Goal: Information Seeking & Learning: Learn about a topic

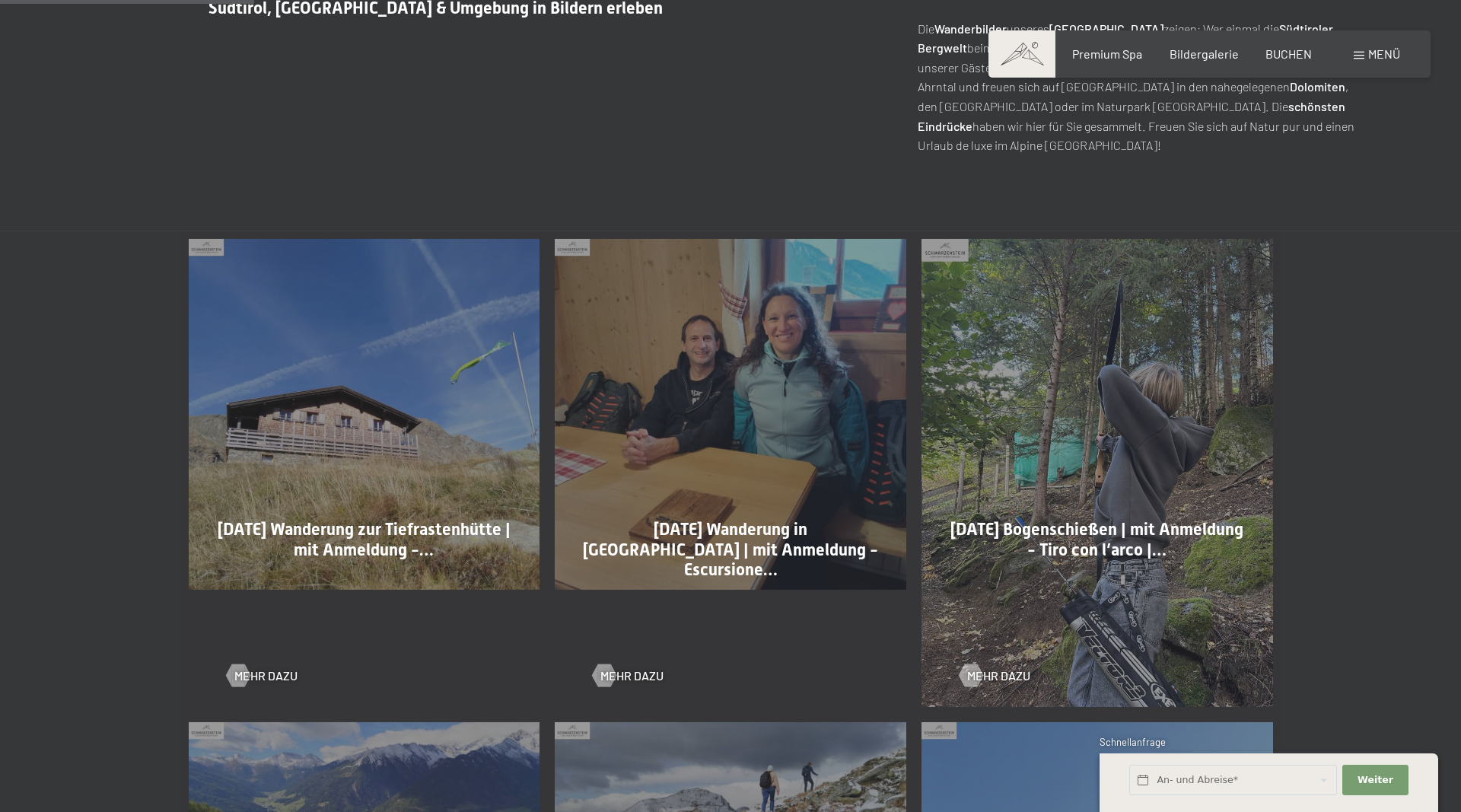
scroll to position [776, 0]
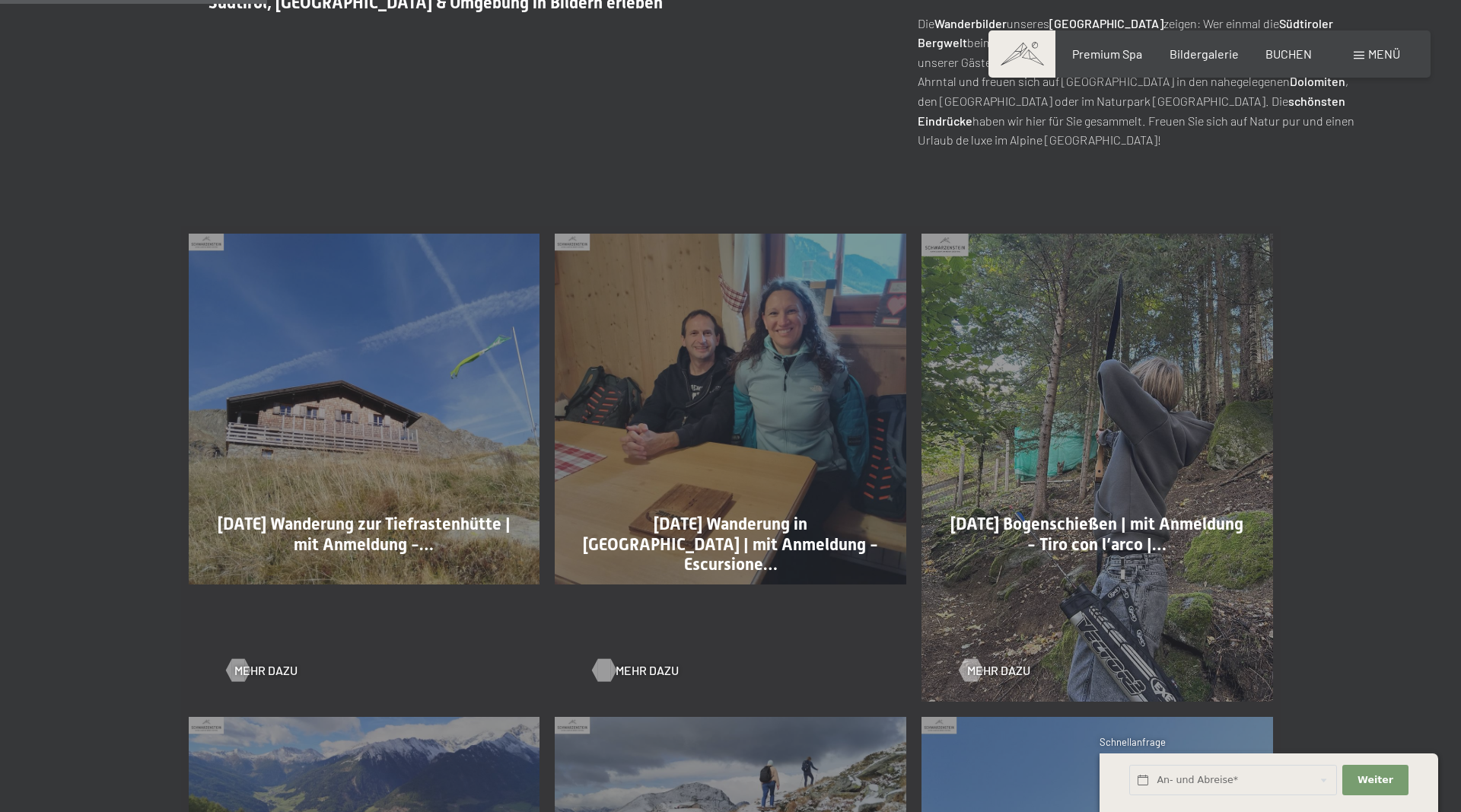
click at [647, 671] on span "Mehr dazu" at bounding box center [647, 670] width 63 height 17
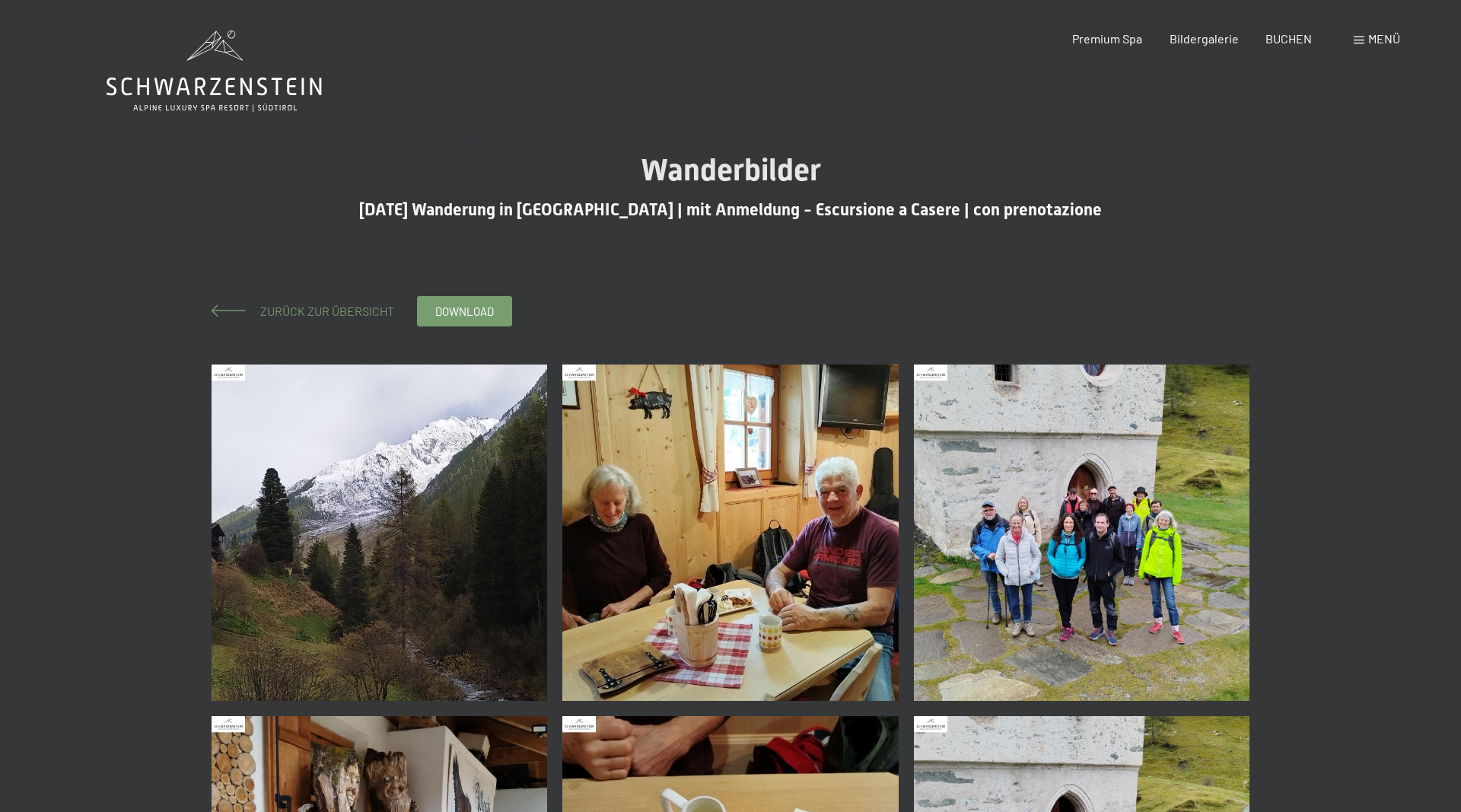
click at [282, 317] on span "Zurück zur Übersicht" at bounding box center [321, 311] width 146 height 15
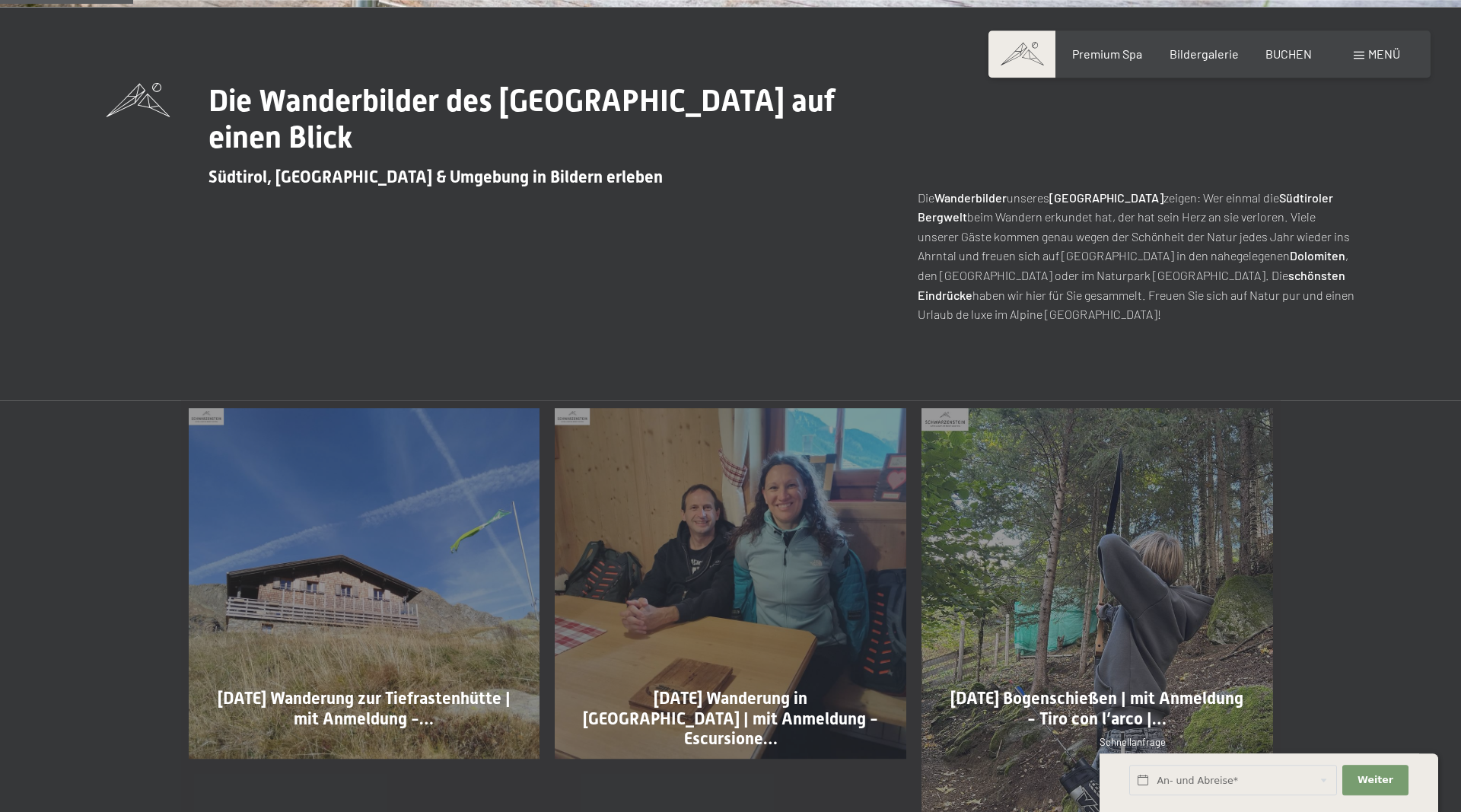
scroll to position [699, 0]
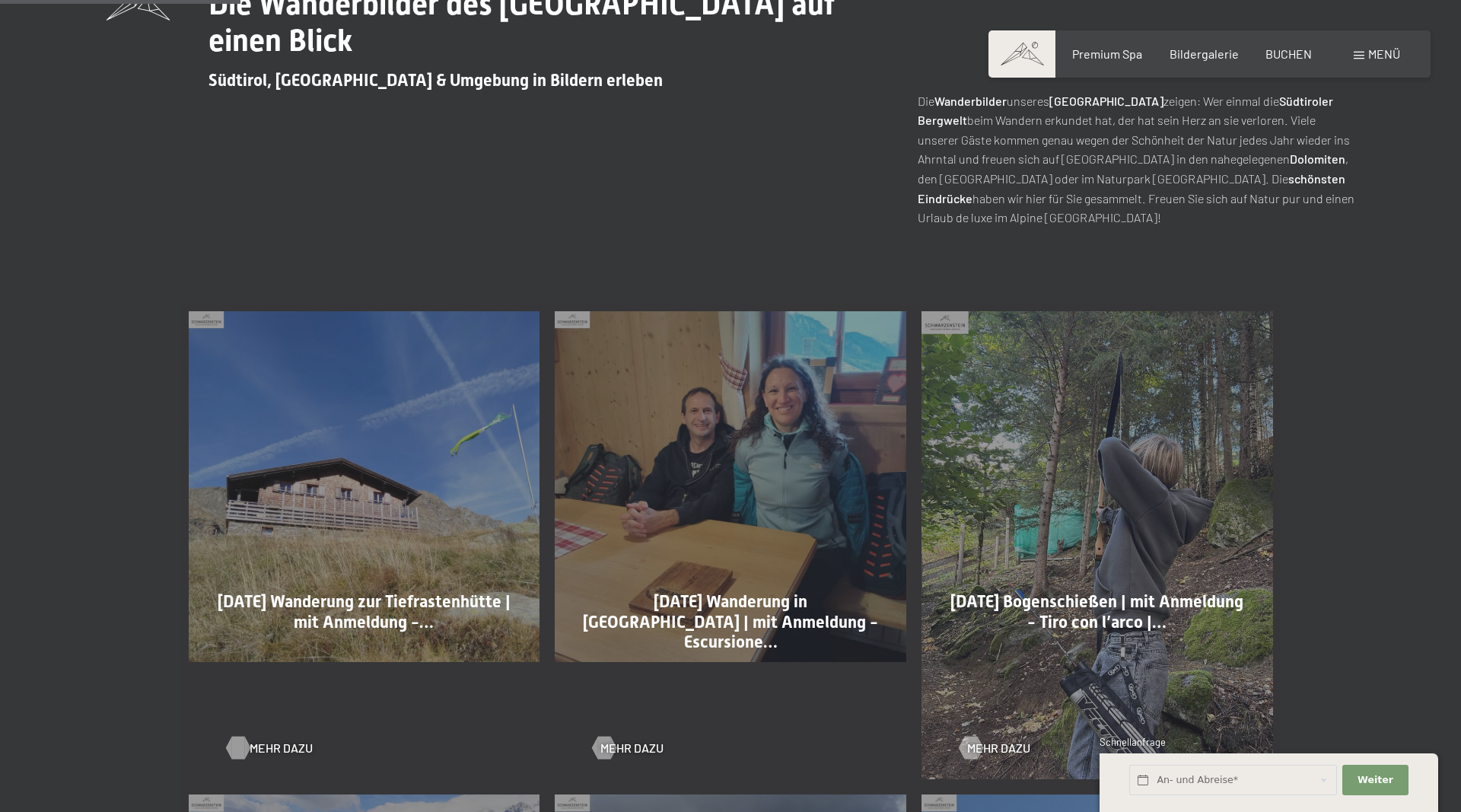
click at [275, 750] on span "Mehr dazu" at bounding box center [281, 747] width 63 height 17
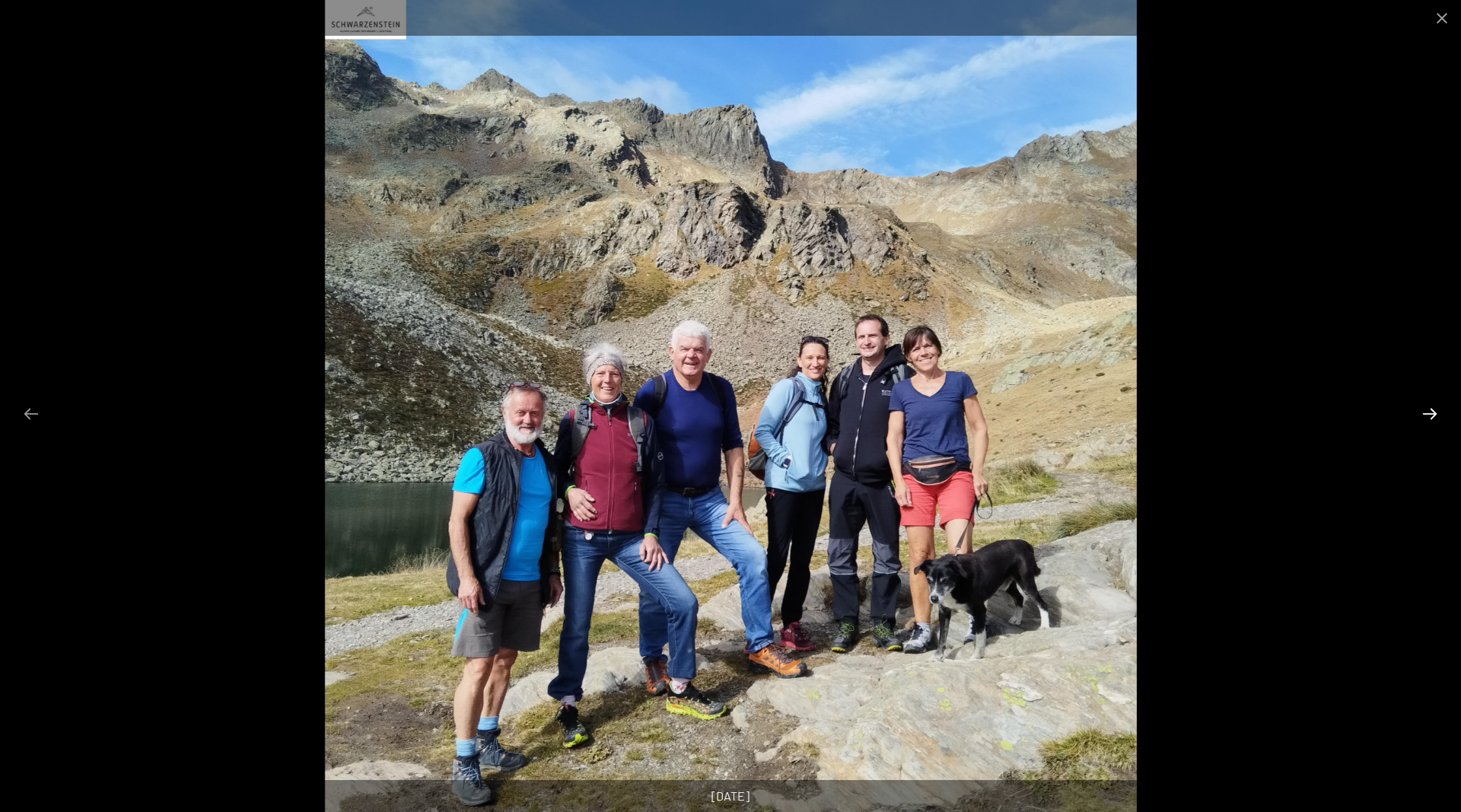
click at [1433, 411] on button "Next slide" at bounding box center [1430, 414] width 32 height 30
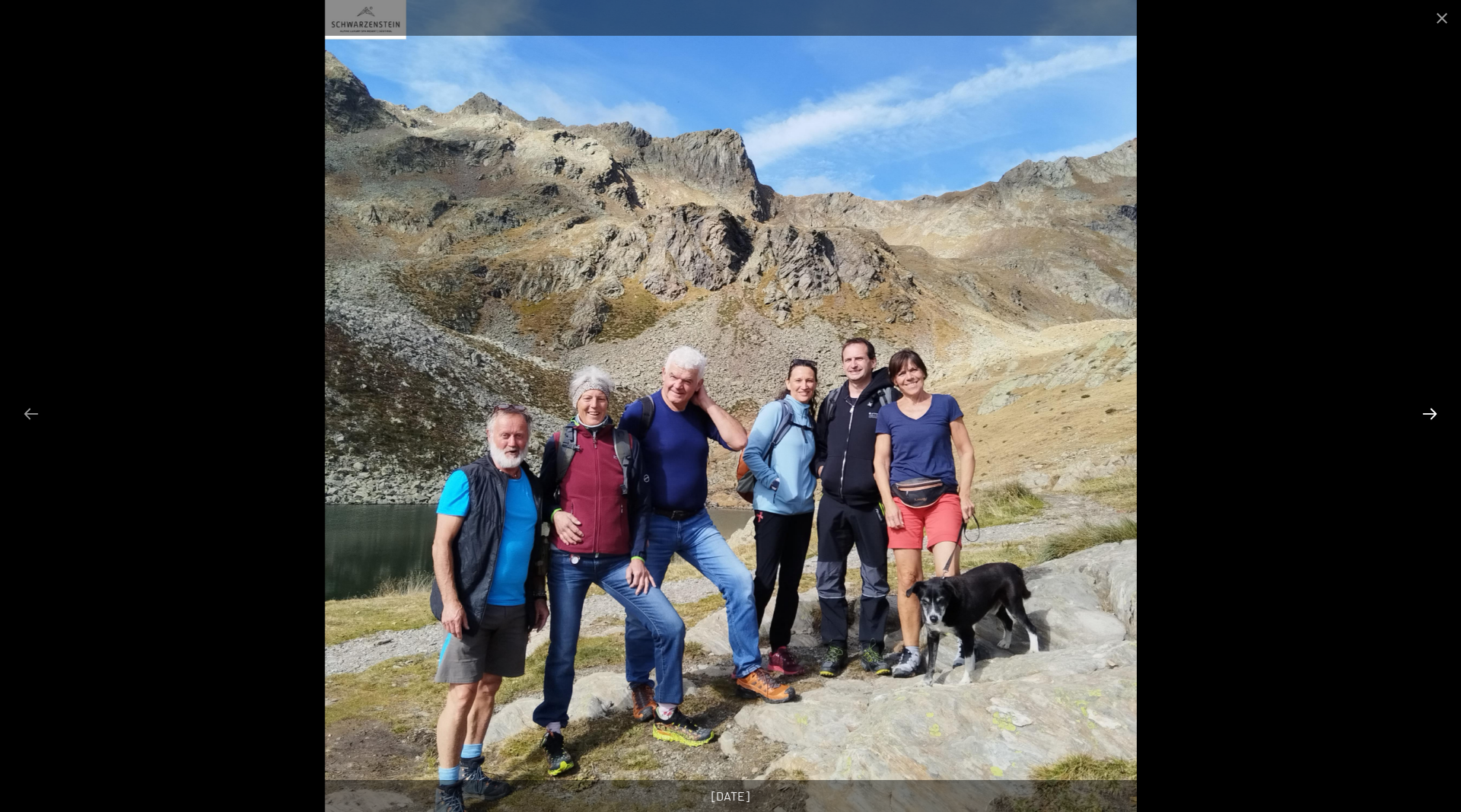
click at [1432, 411] on button "Next slide" at bounding box center [1430, 414] width 32 height 30
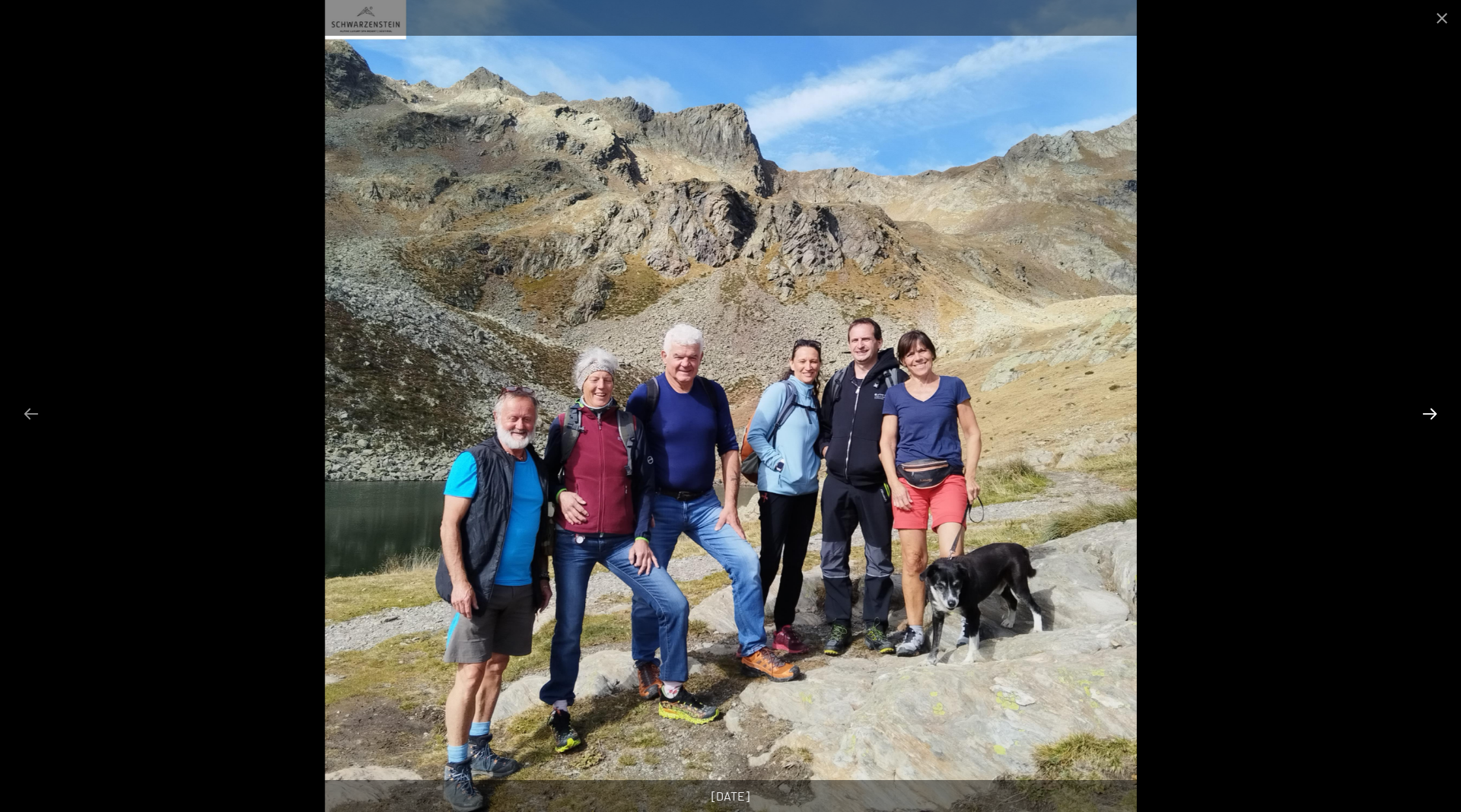
click at [1431, 411] on button "Next slide" at bounding box center [1430, 414] width 32 height 30
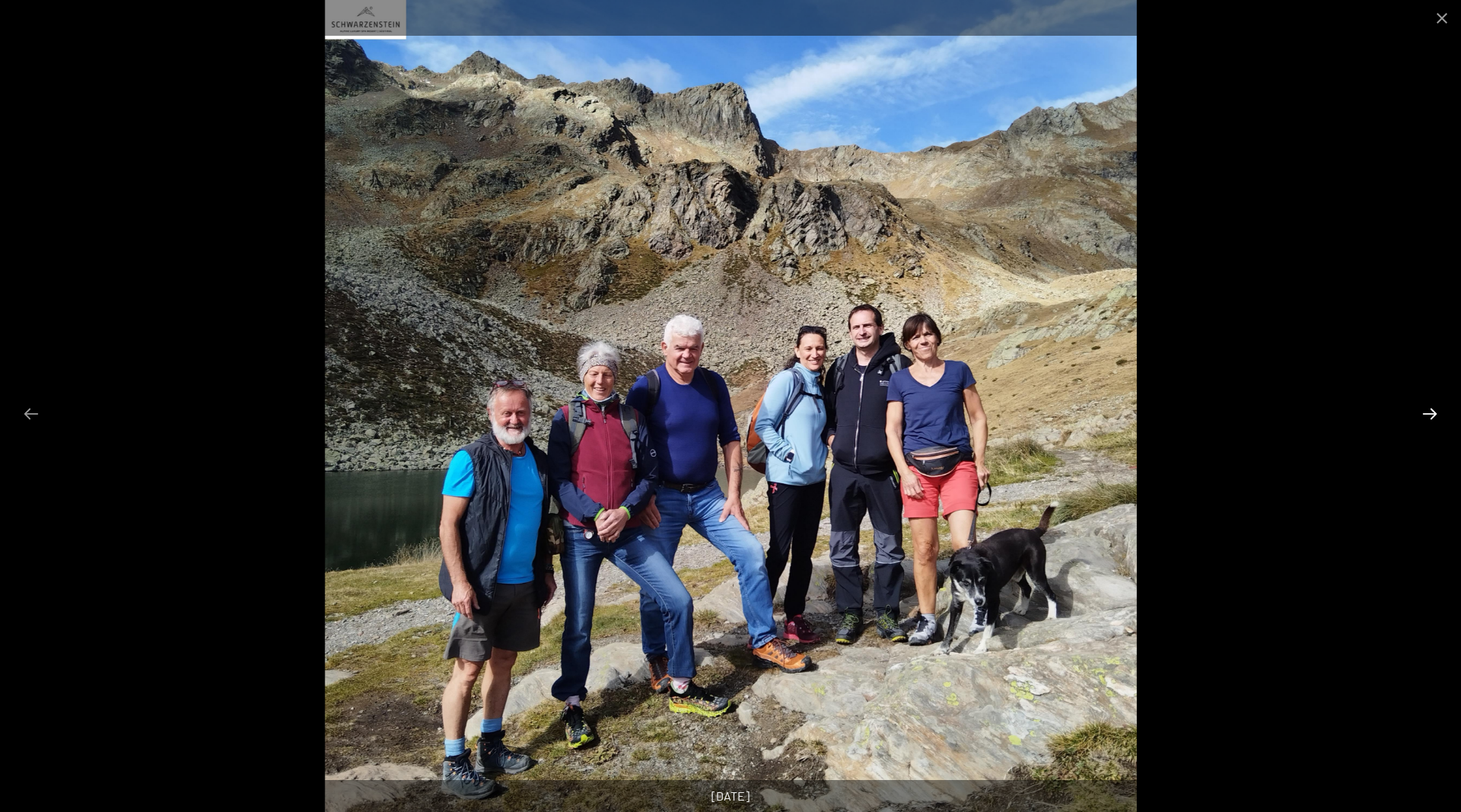
click at [1431, 411] on button "Next slide" at bounding box center [1430, 414] width 32 height 30
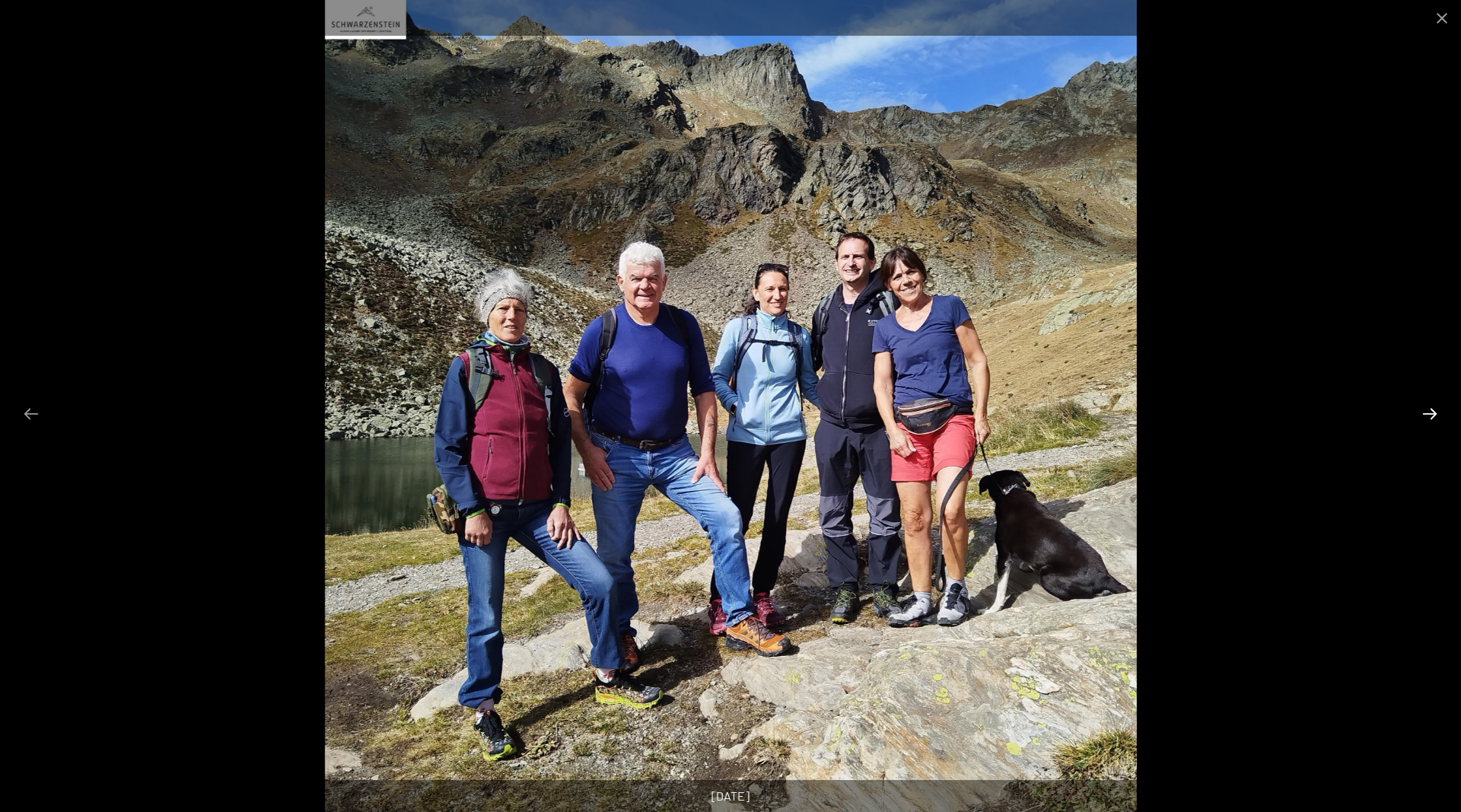
click at [1429, 411] on button "Next slide" at bounding box center [1430, 414] width 32 height 30
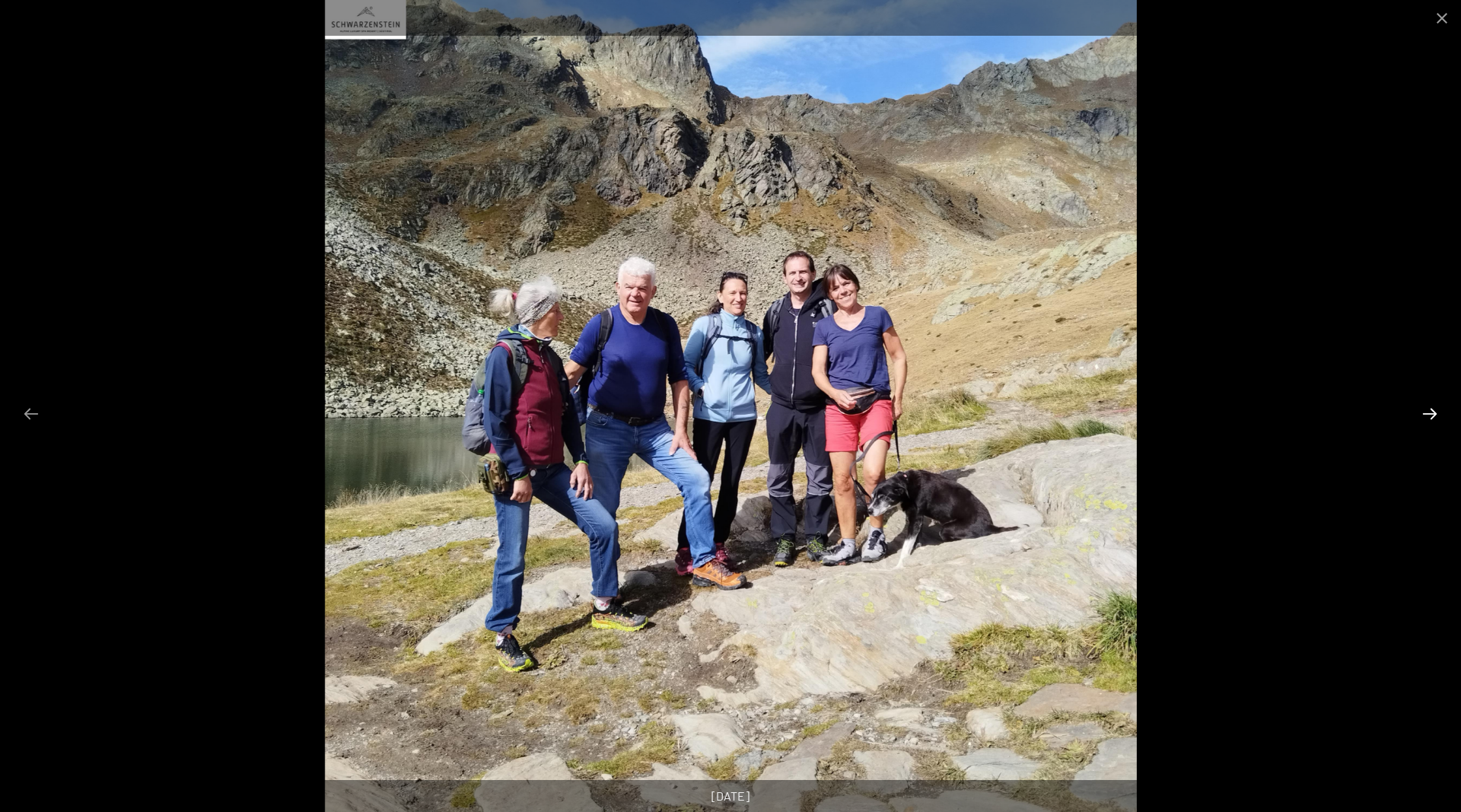
click at [1429, 411] on button "Next slide" at bounding box center [1430, 414] width 32 height 30
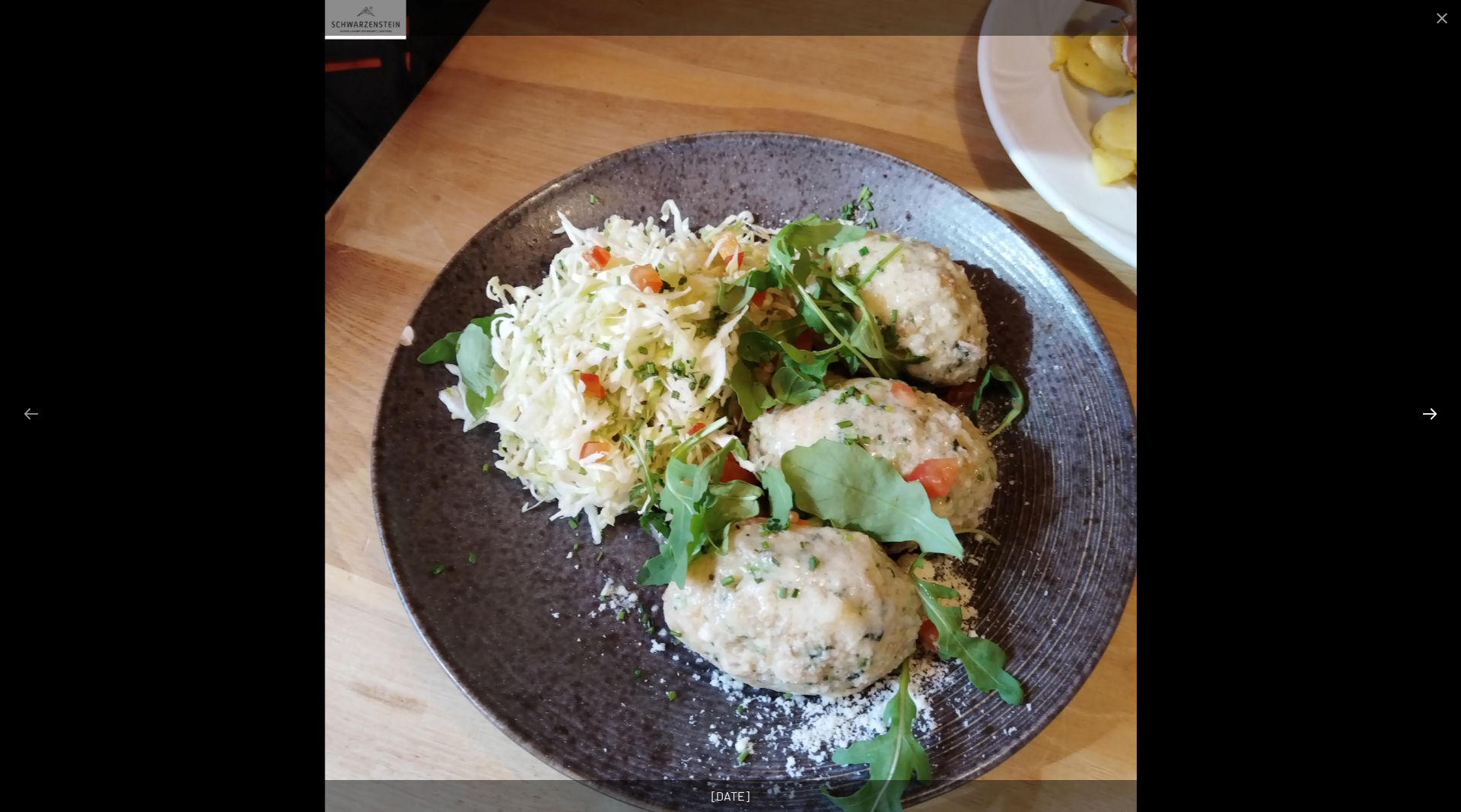
click at [1429, 411] on button "Next slide" at bounding box center [1430, 414] width 32 height 30
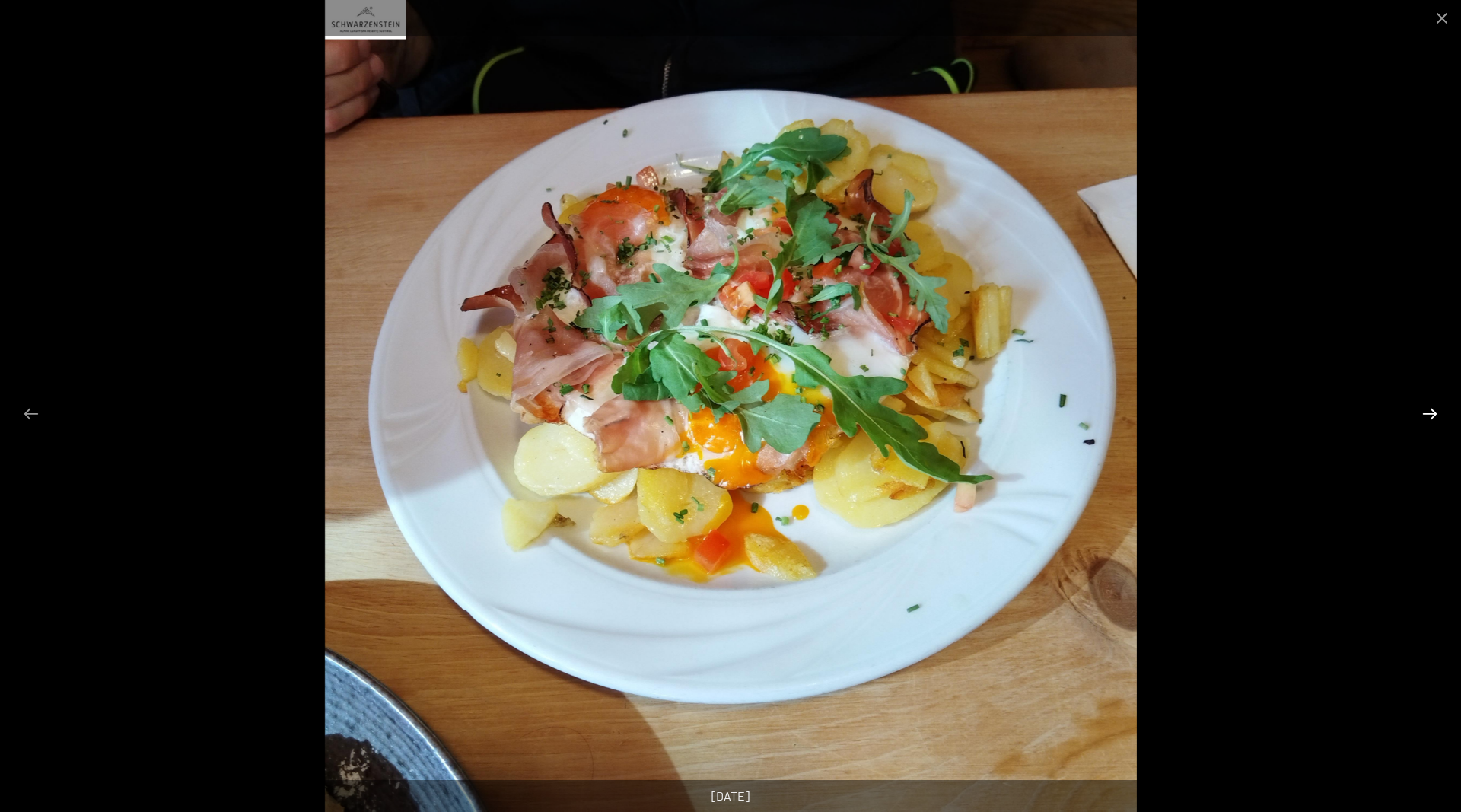
click at [1429, 411] on button "Next slide" at bounding box center [1430, 414] width 32 height 30
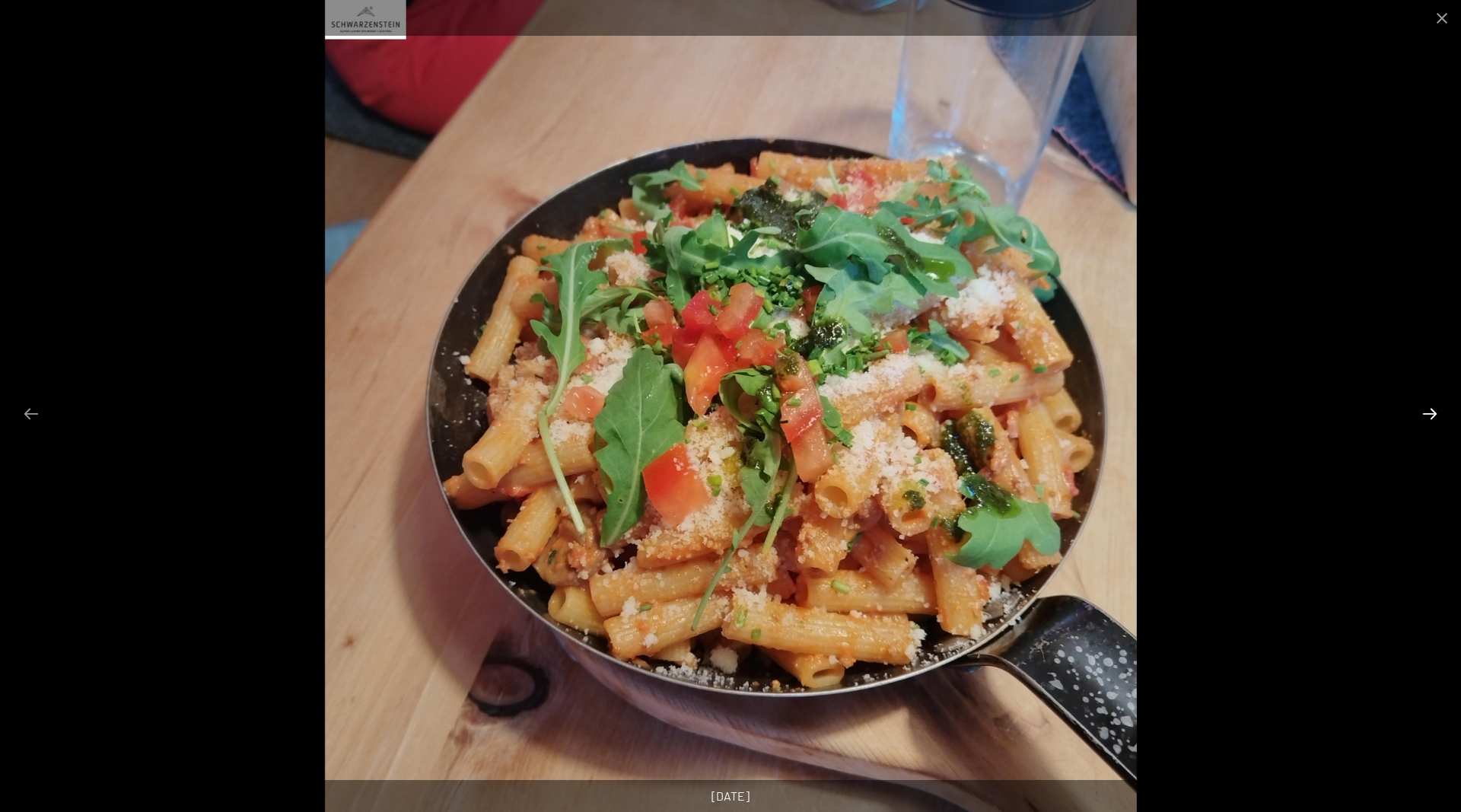
click at [1429, 411] on button "Next slide" at bounding box center [1430, 414] width 32 height 30
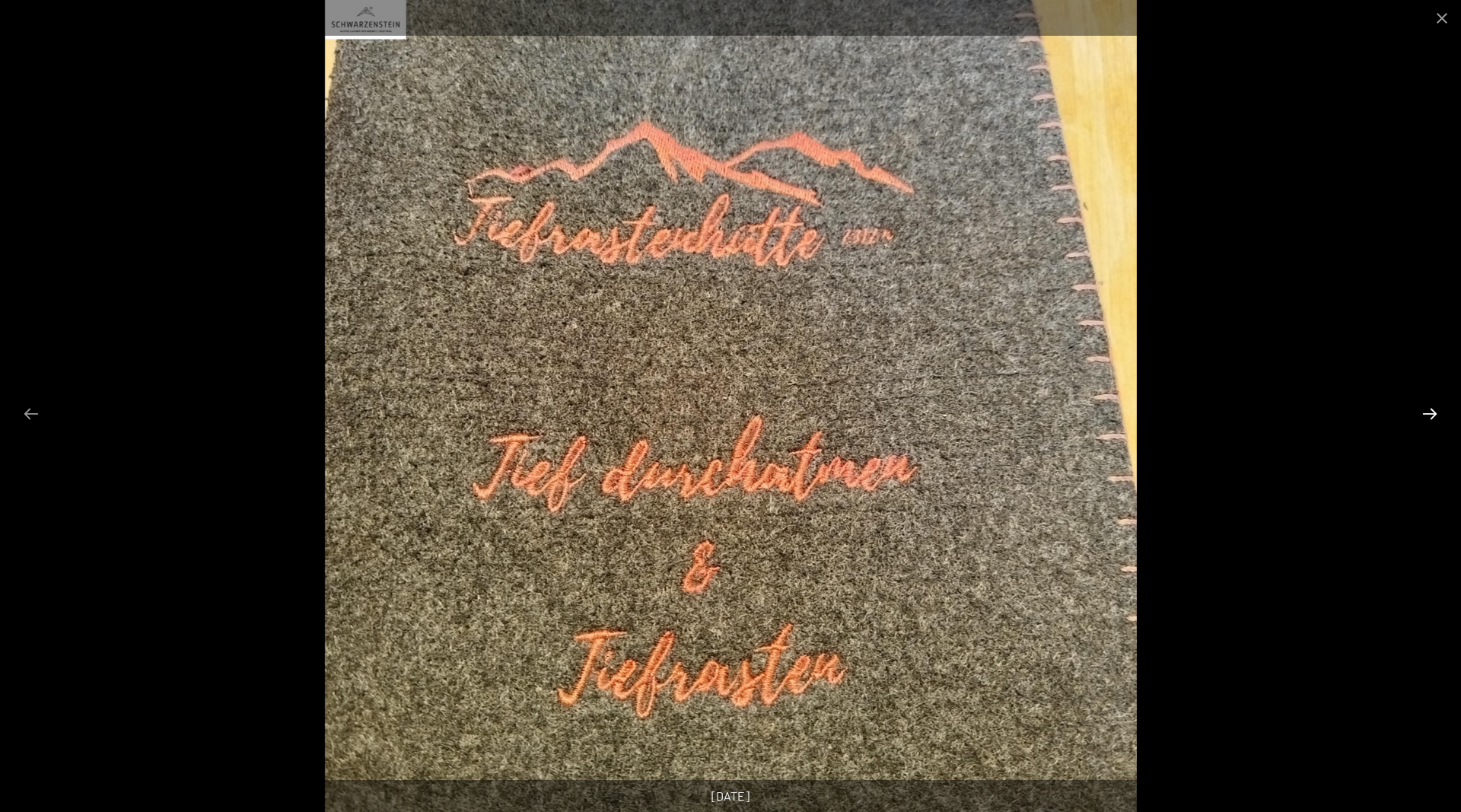
click at [1430, 414] on button "Next slide" at bounding box center [1430, 414] width 32 height 30
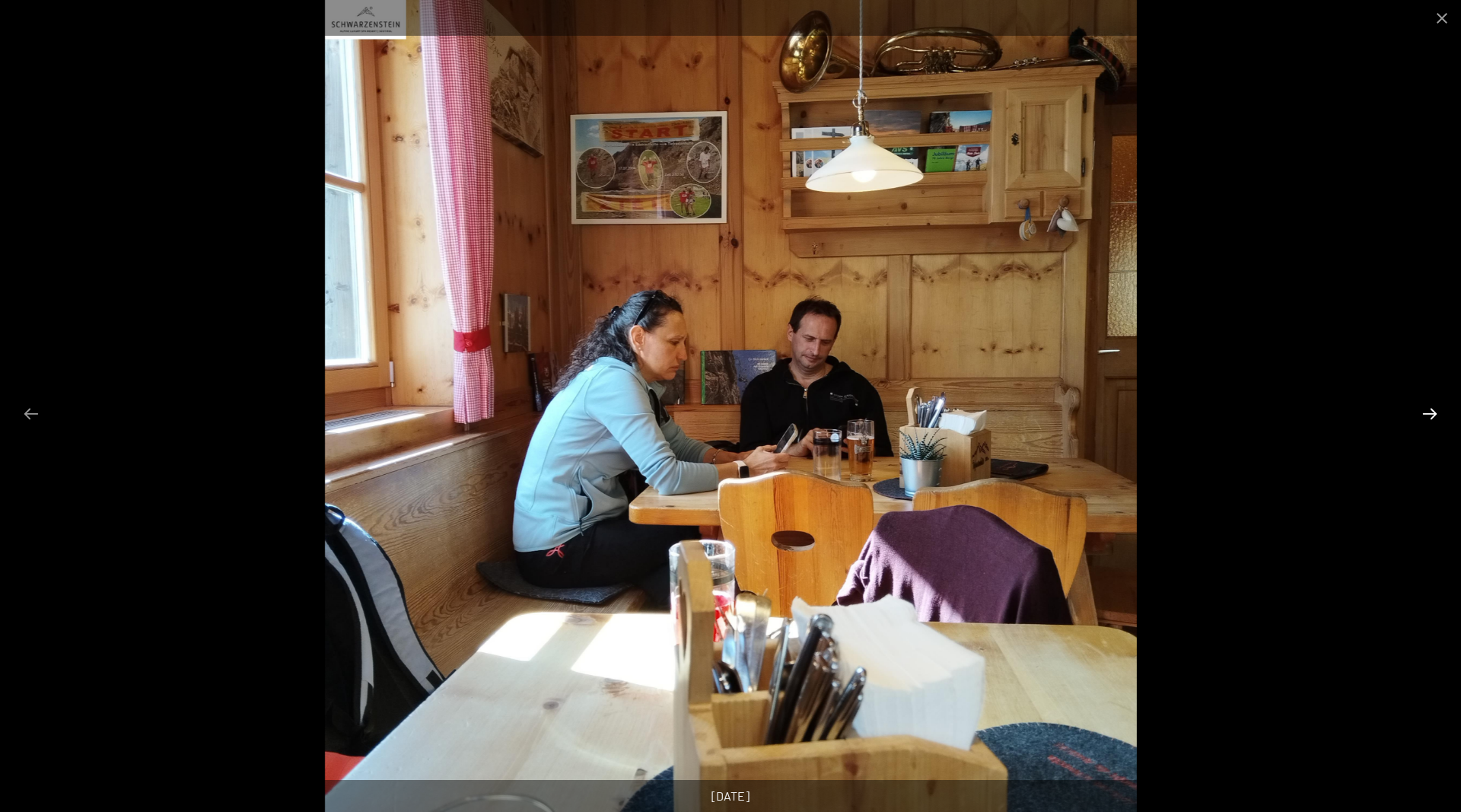
click at [1430, 412] on button "Next slide" at bounding box center [1430, 414] width 32 height 30
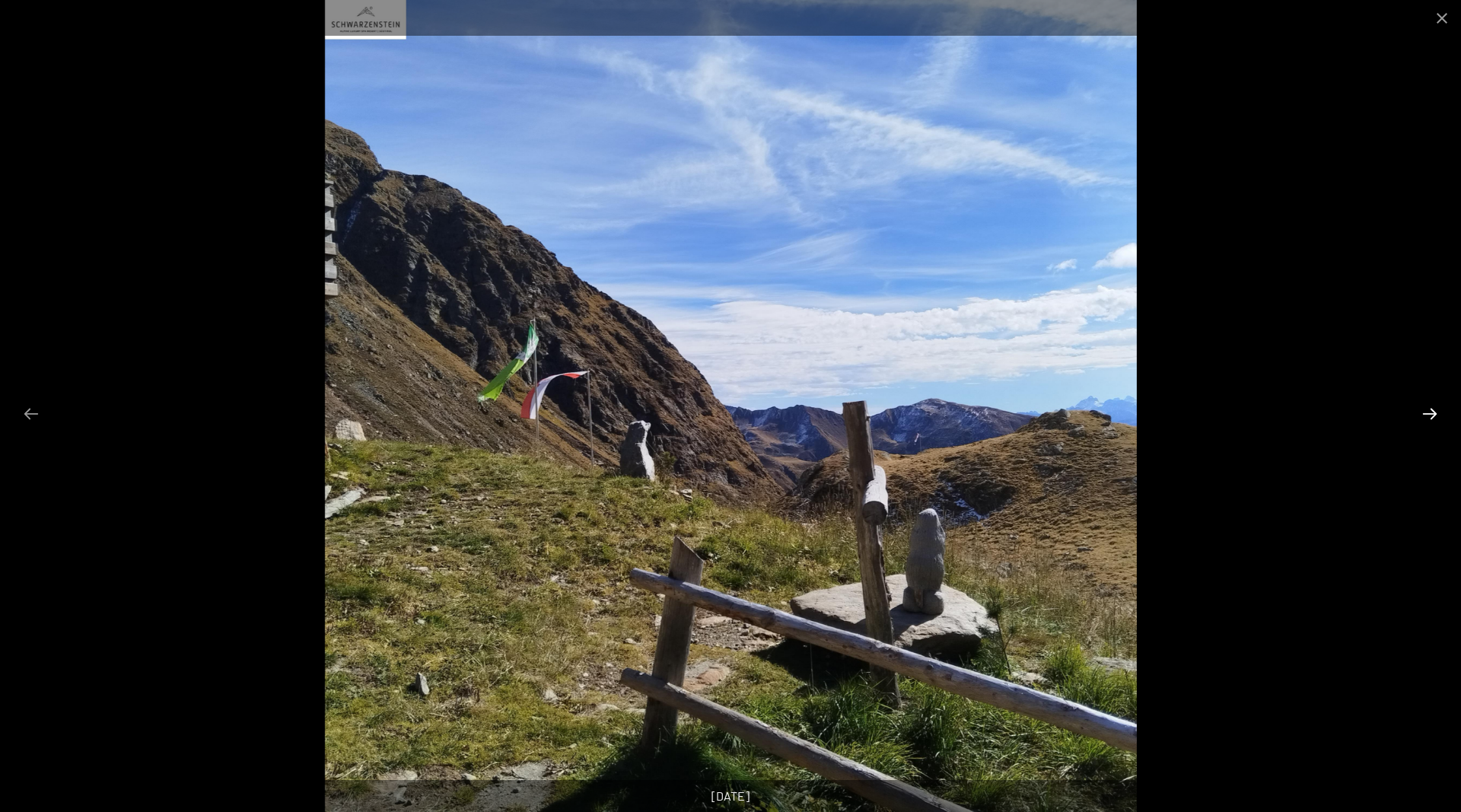
click at [1430, 412] on button "Next slide" at bounding box center [1430, 414] width 32 height 30
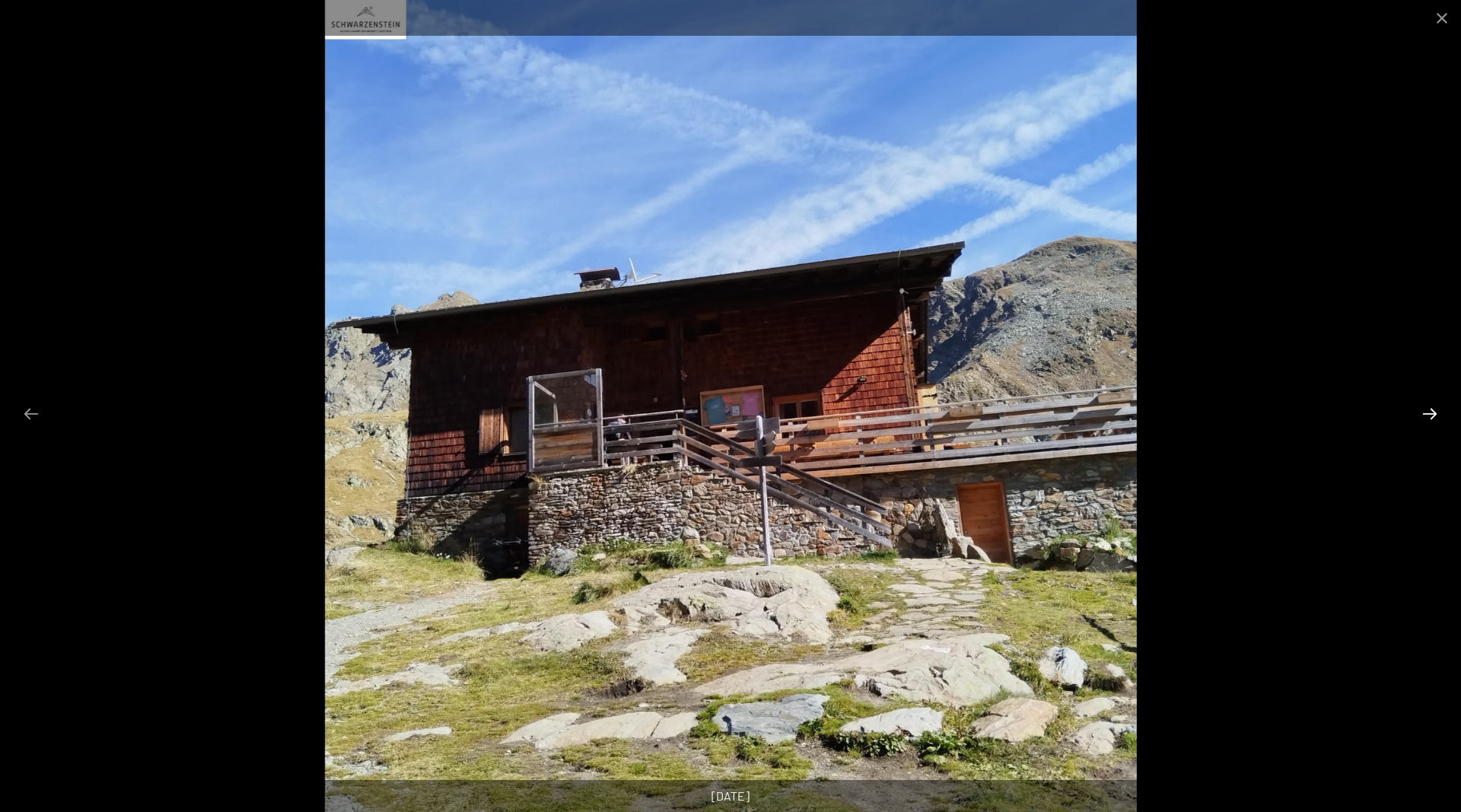
click at [1430, 412] on button "Next slide" at bounding box center [1430, 414] width 32 height 30
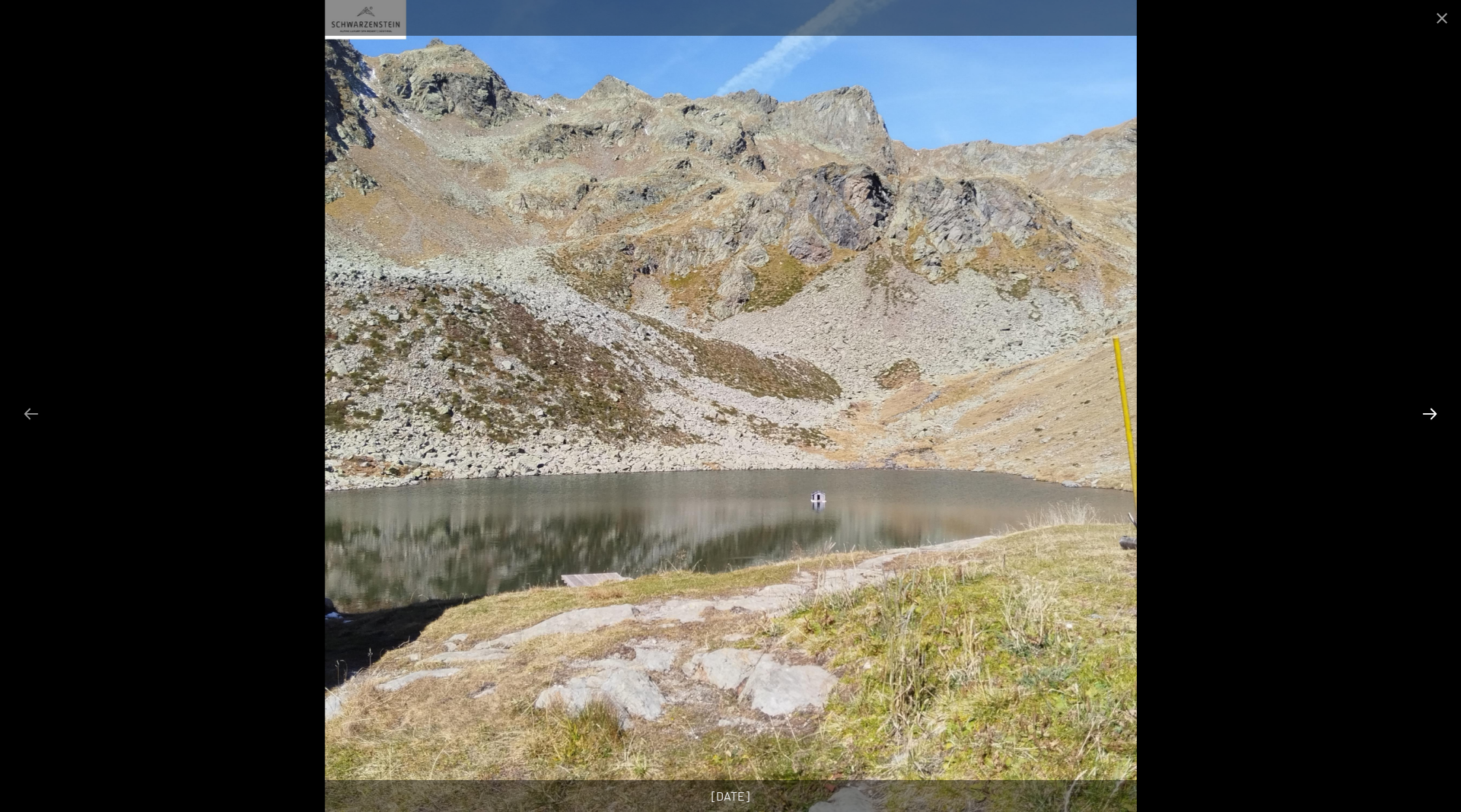
click at [1430, 412] on button "Next slide" at bounding box center [1430, 414] width 32 height 30
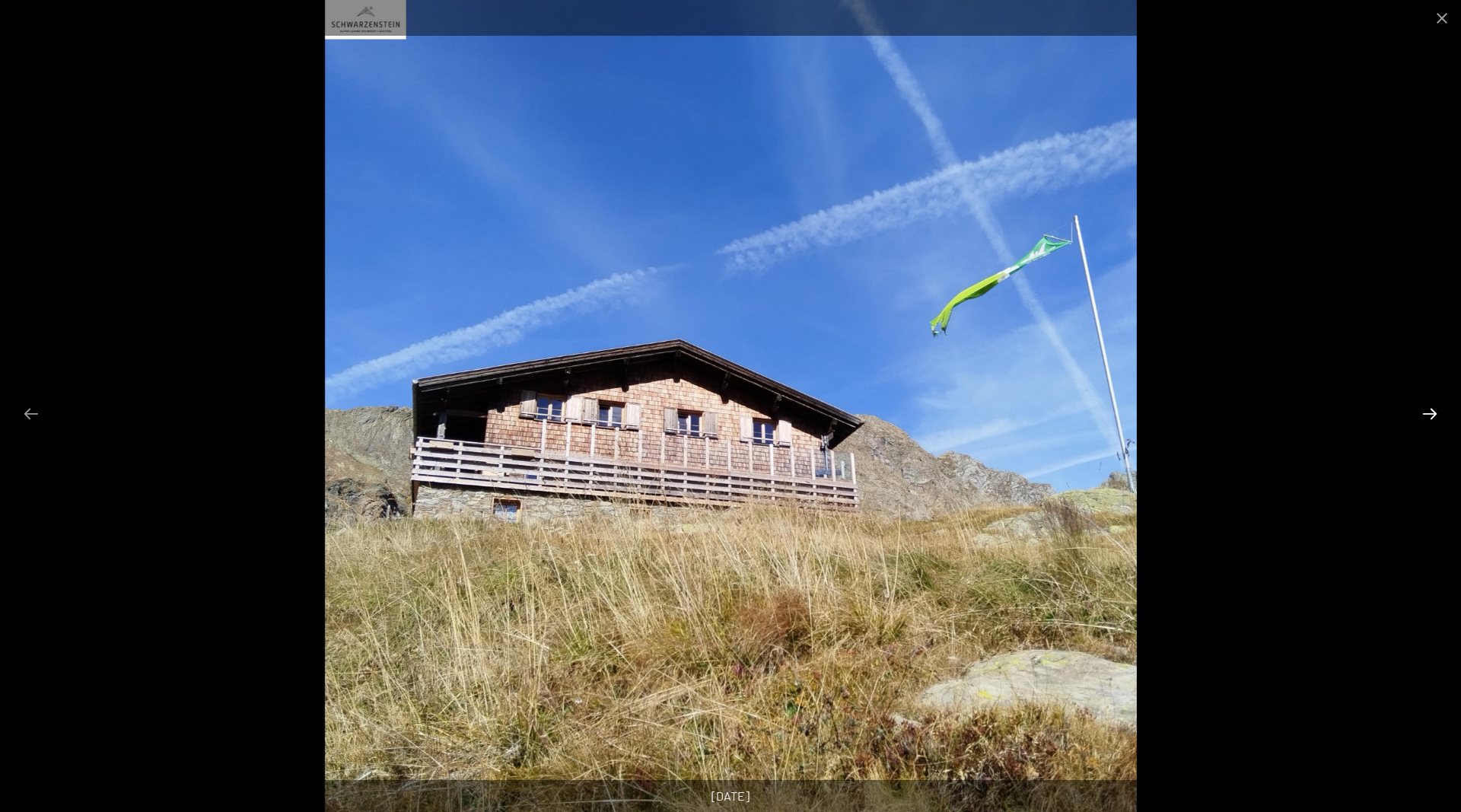
click at [1430, 412] on button "Next slide" at bounding box center [1430, 414] width 32 height 30
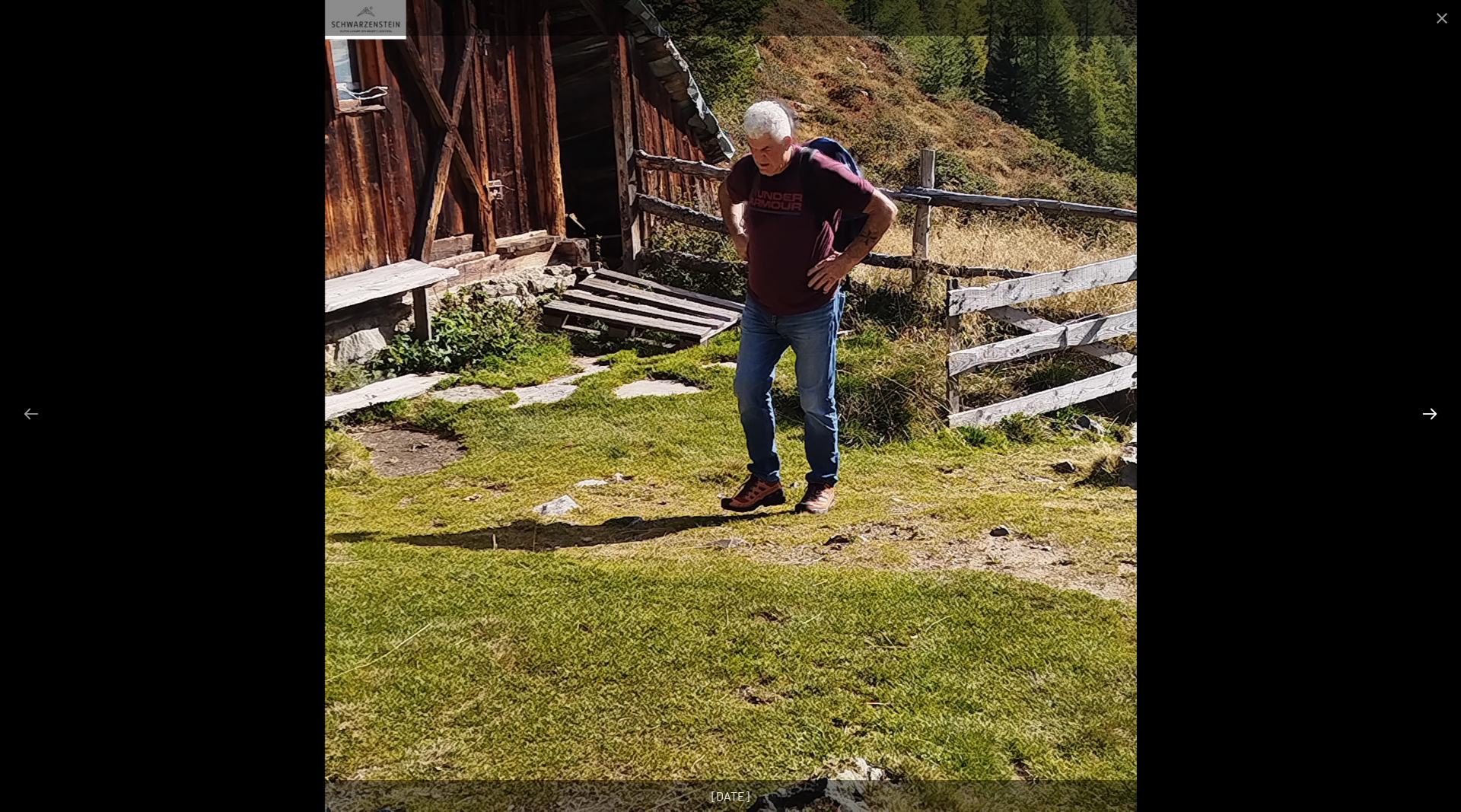
click at [1430, 412] on button "Next slide" at bounding box center [1430, 414] width 32 height 30
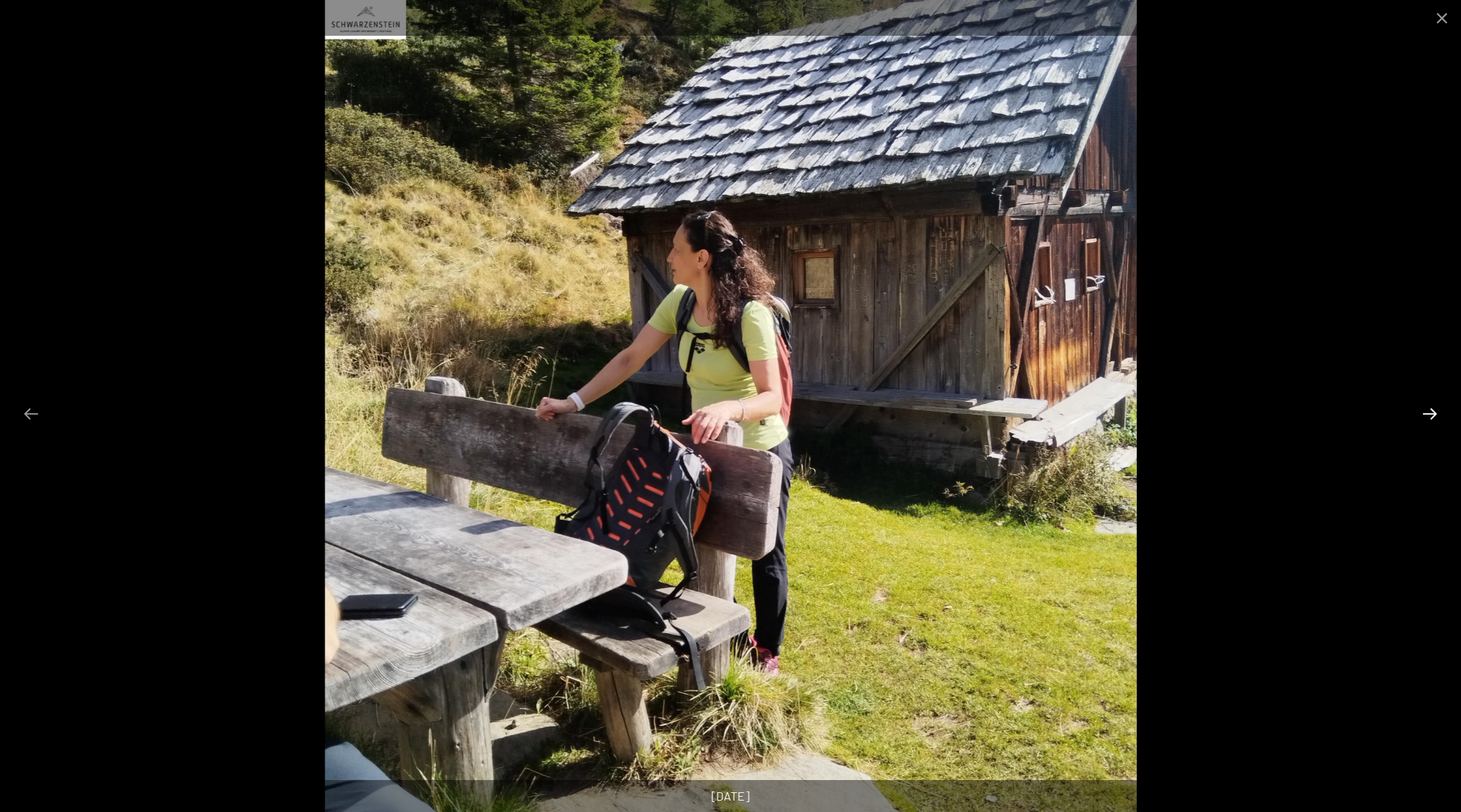
click at [1430, 412] on button "Next slide" at bounding box center [1430, 414] width 32 height 30
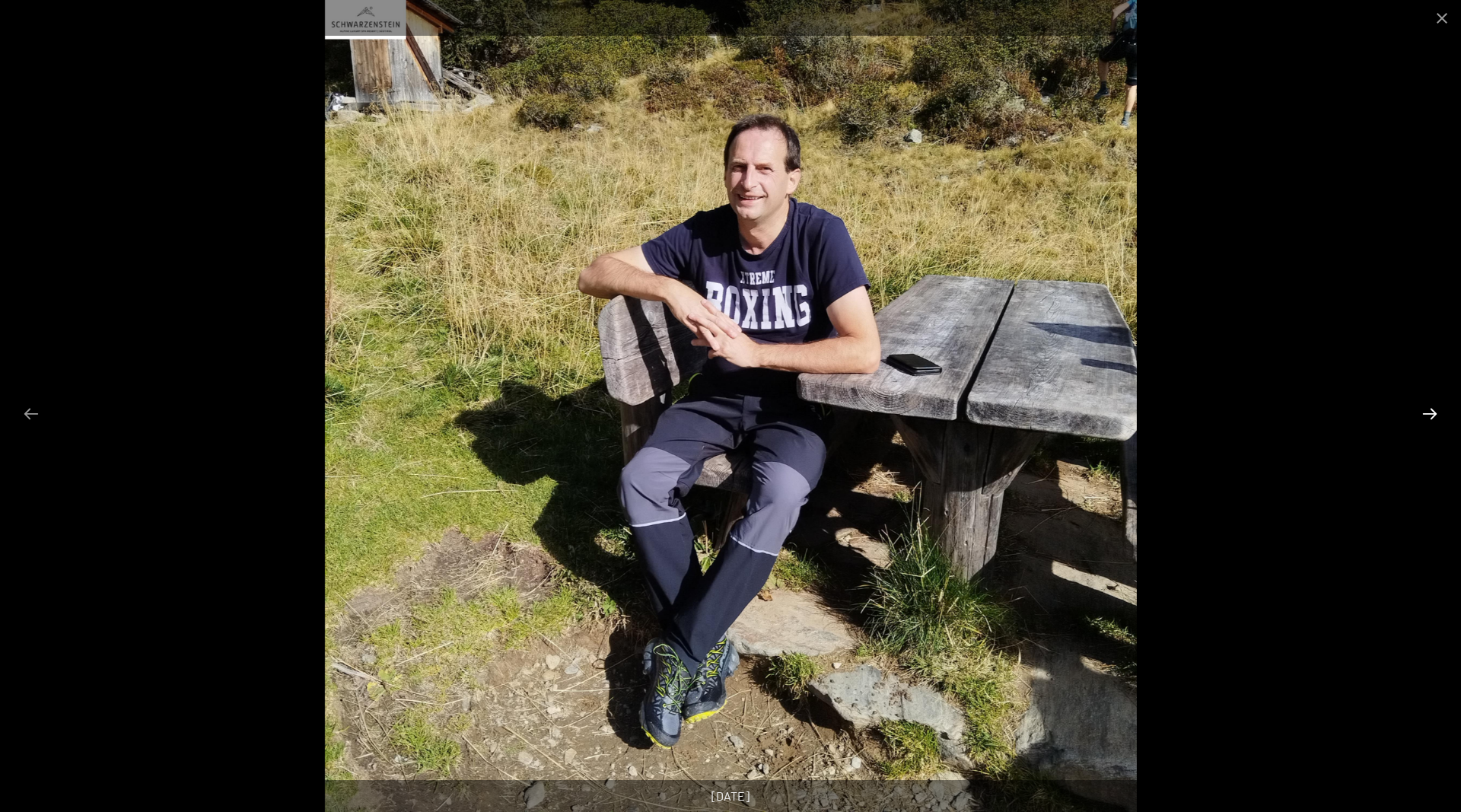
click at [1430, 412] on button "Next slide" at bounding box center [1430, 414] width 32 height 30
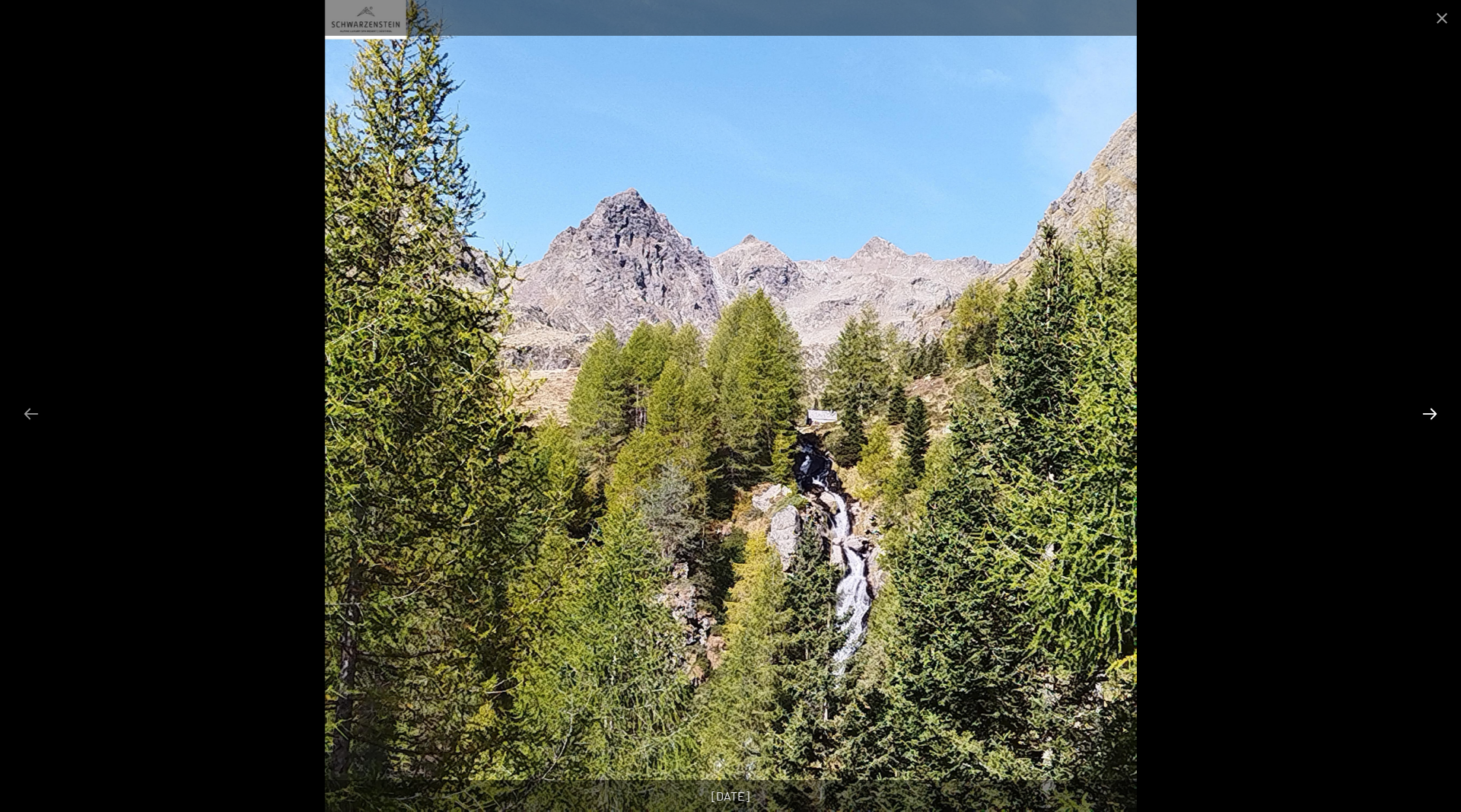
click at [1430, 412] on button "Next slide" at bounding box center [1430, 414] width 32 height 30
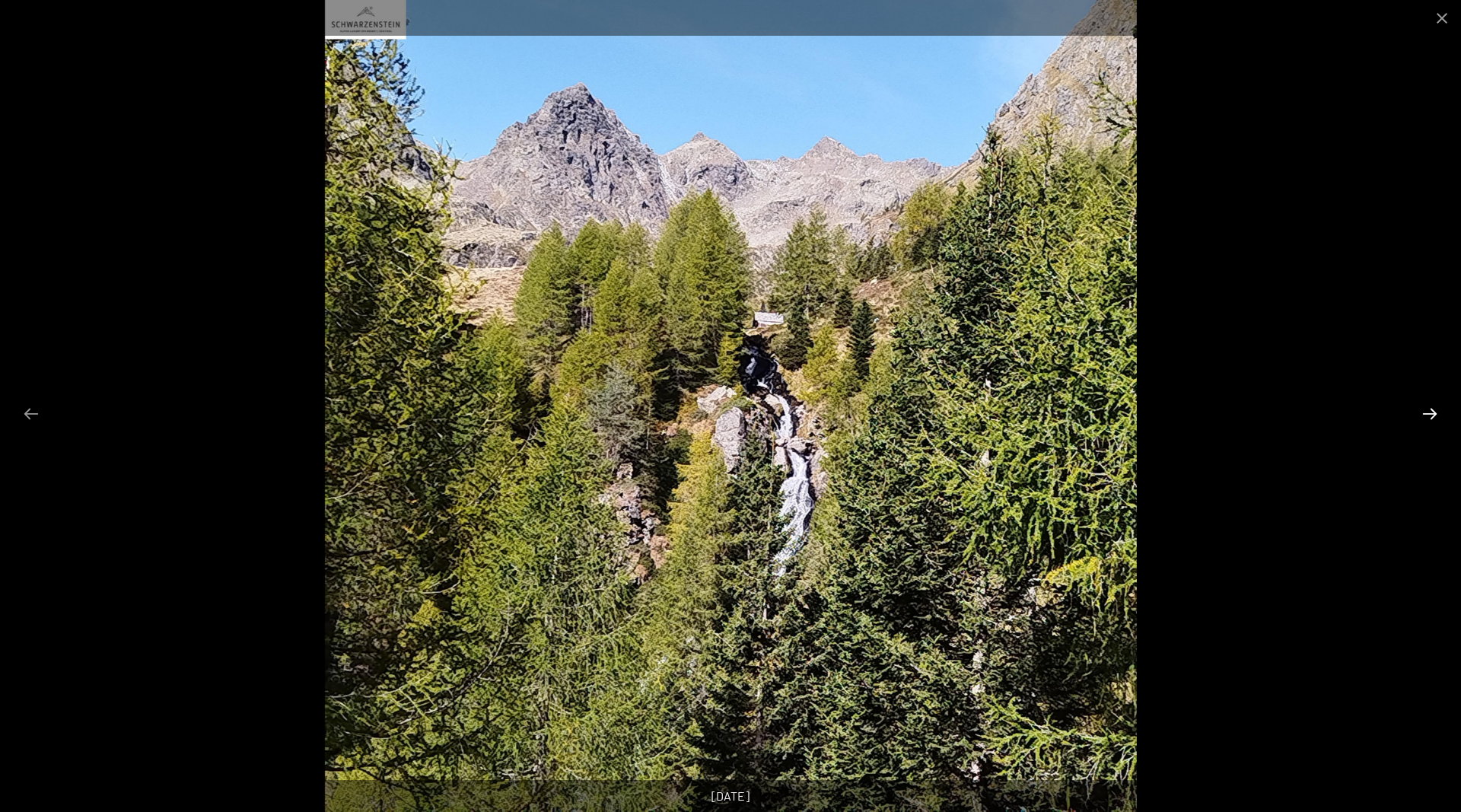
click at [1430, 412] on button "Next slide" at bounding box center [1430, 414] width 32 height 30
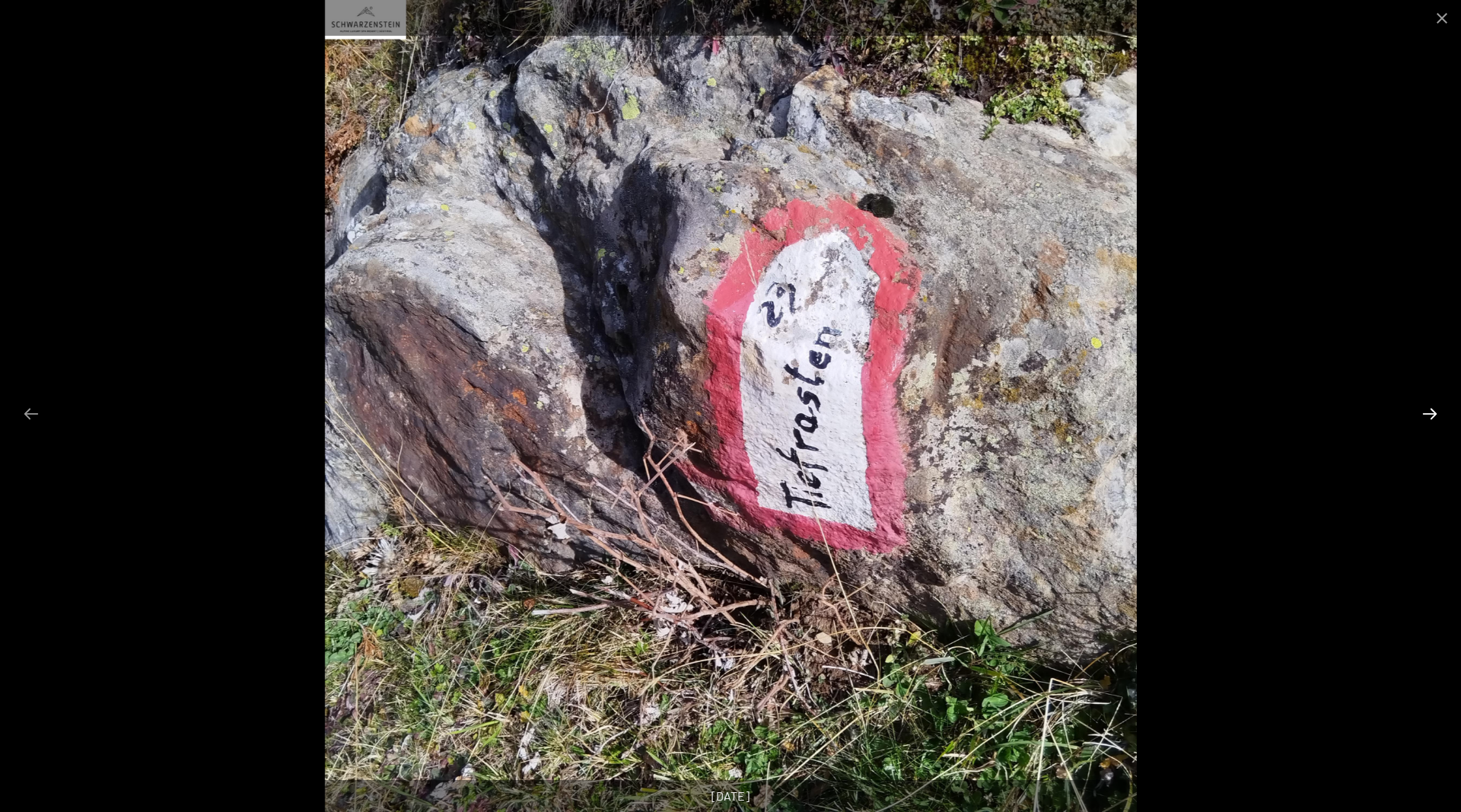
click at [1430, 412] on button "Next slide" at bounding box center [1430, 414] width 32 height 30
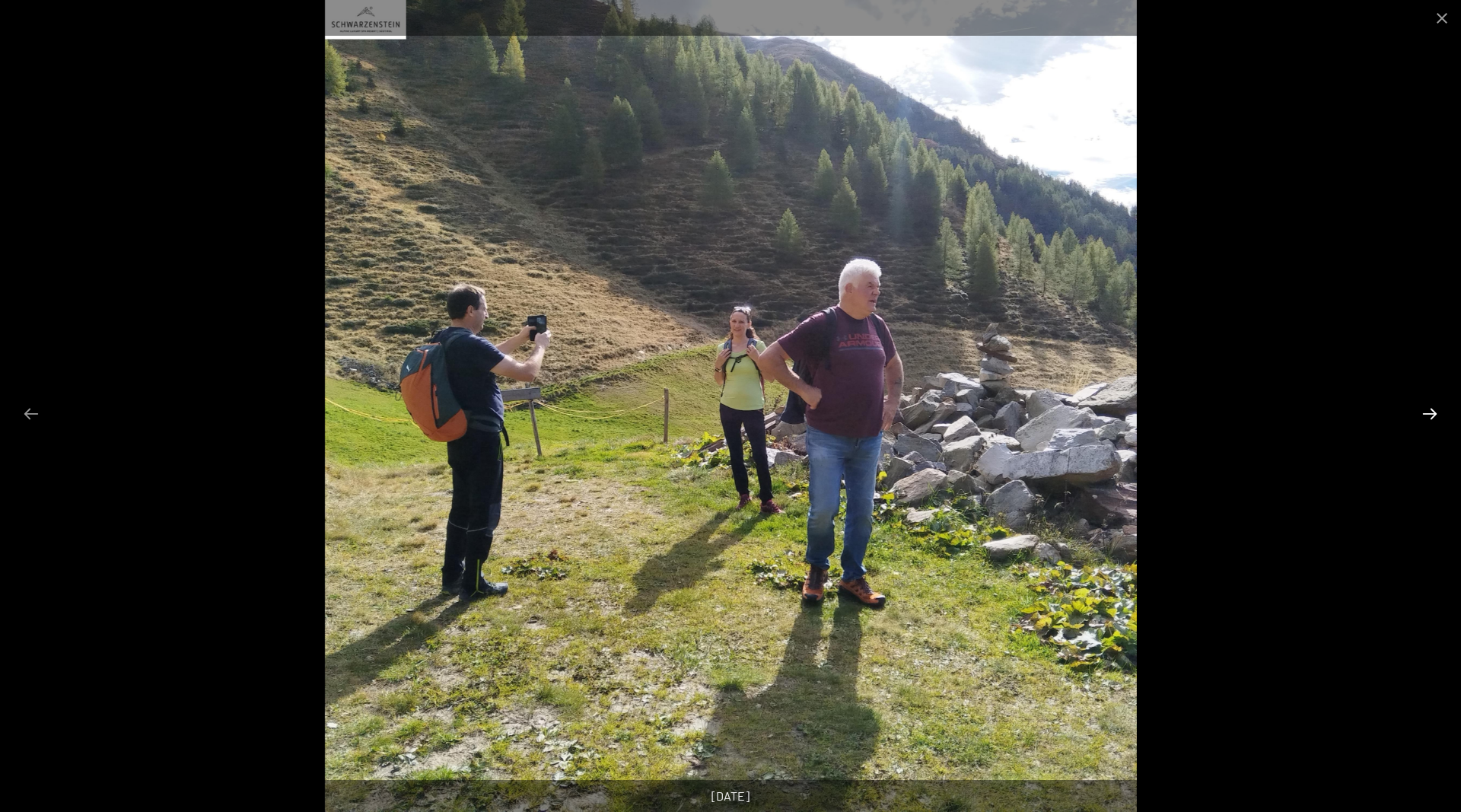
click at [1430, 412] on button "Next slide" at bounding box center [1430, 414] width 32 height 30
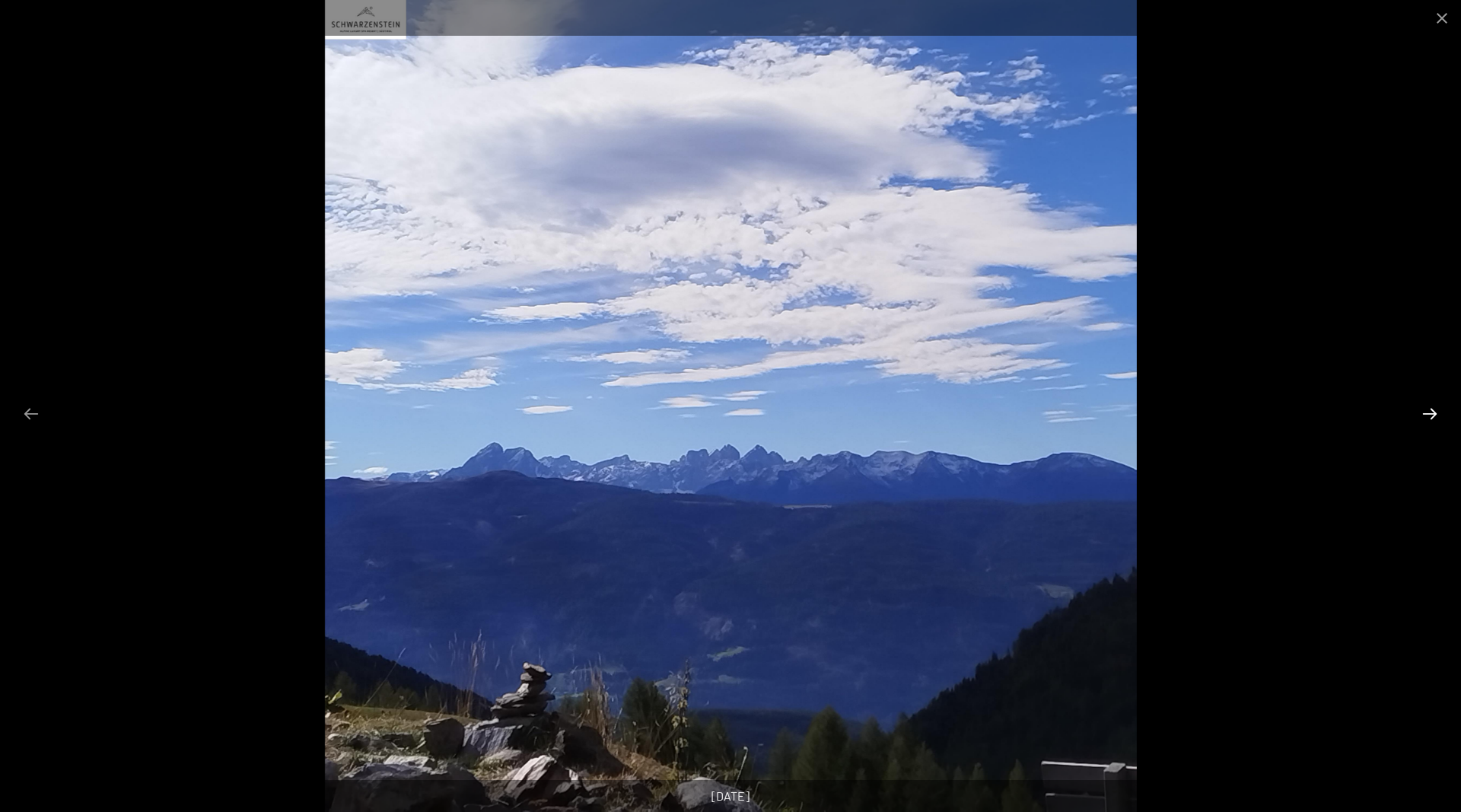
click at [1430, 412] on button "Next slide" at bounding box center [1430, 414] width 32 height 30
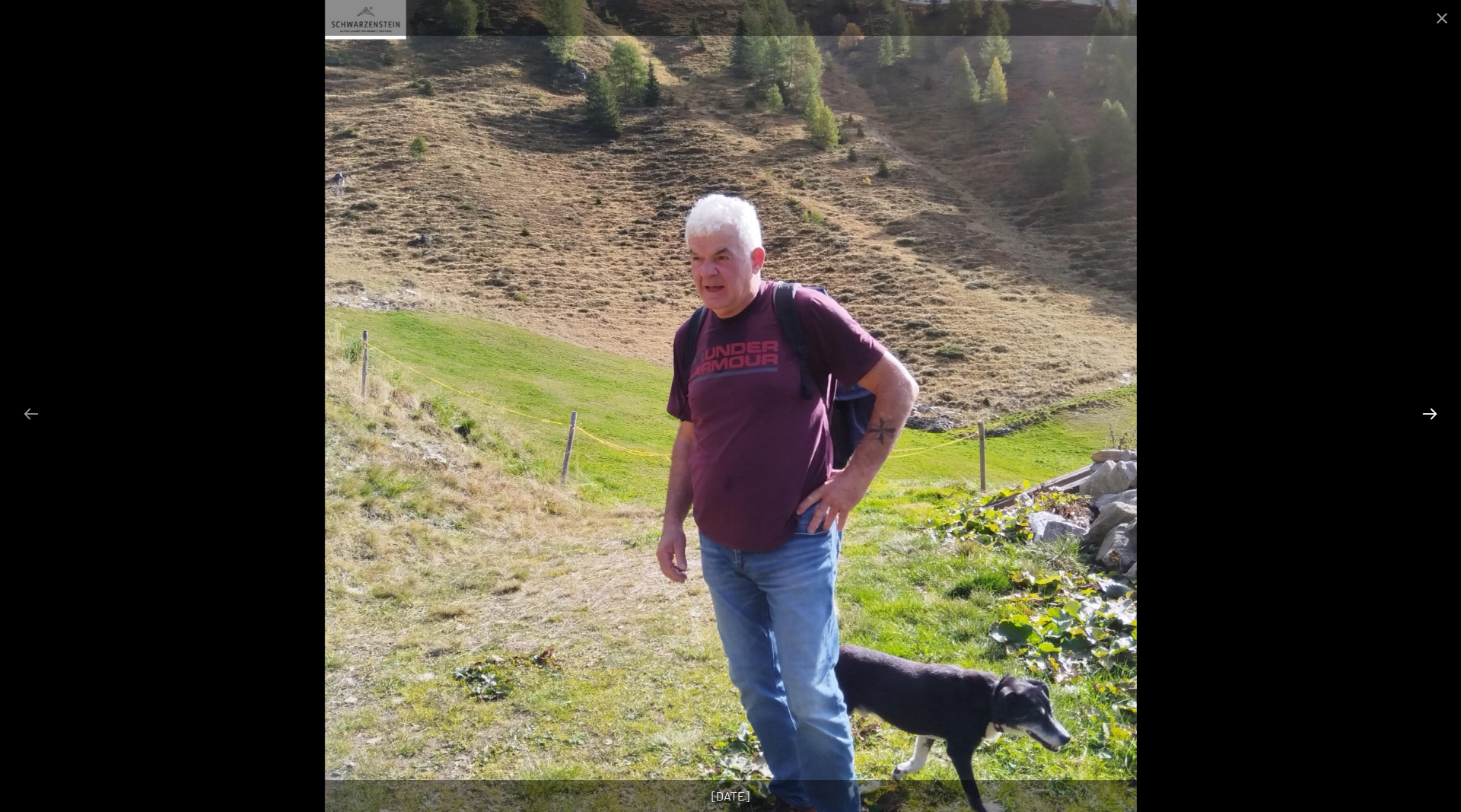
click at [1430, 412] on button "Next slide" at bounding box center [1430, 414] width 32 height 30
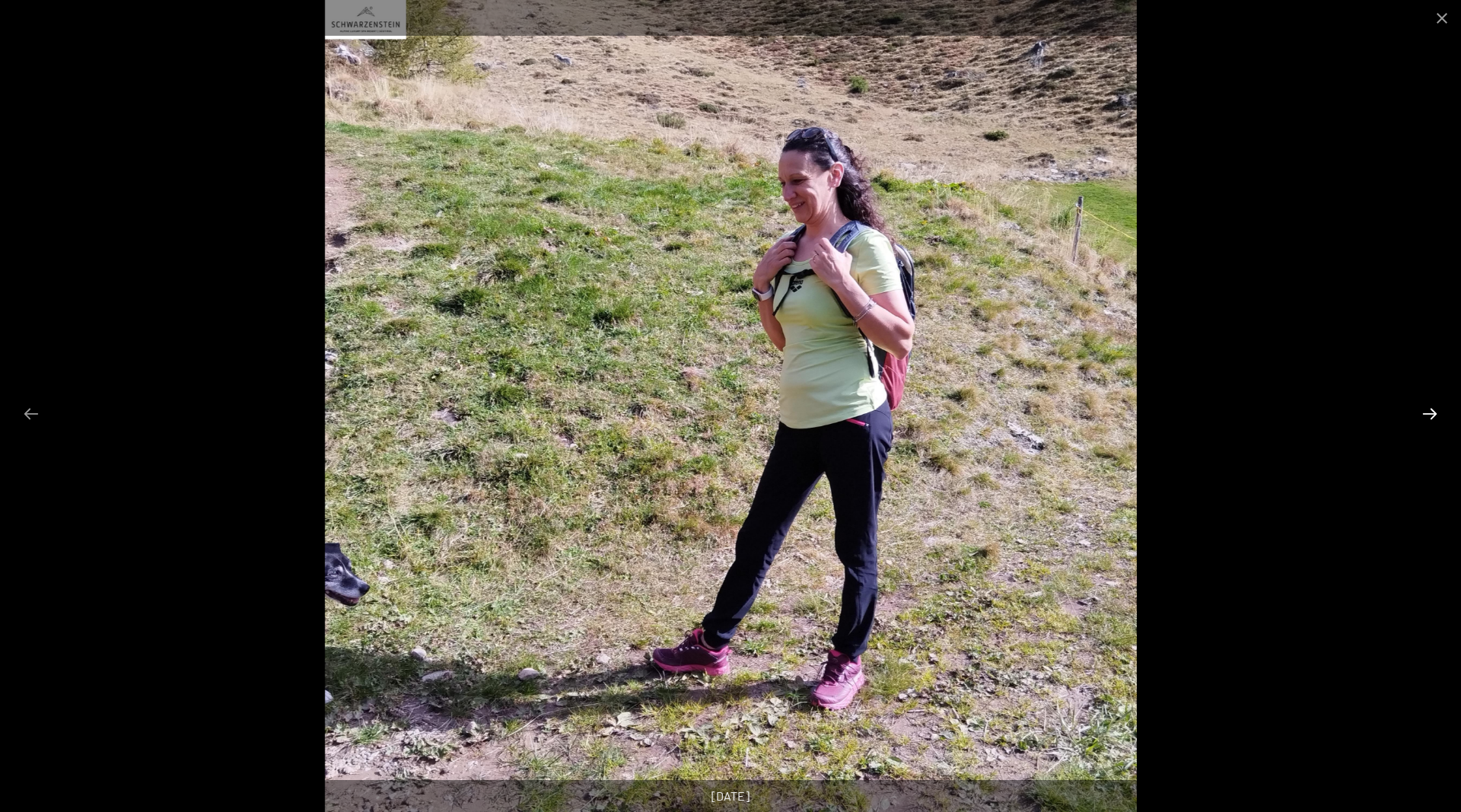
click at [1430, 412] on button "Next slide" at bounding box center [1430, 414] width 32 height 30
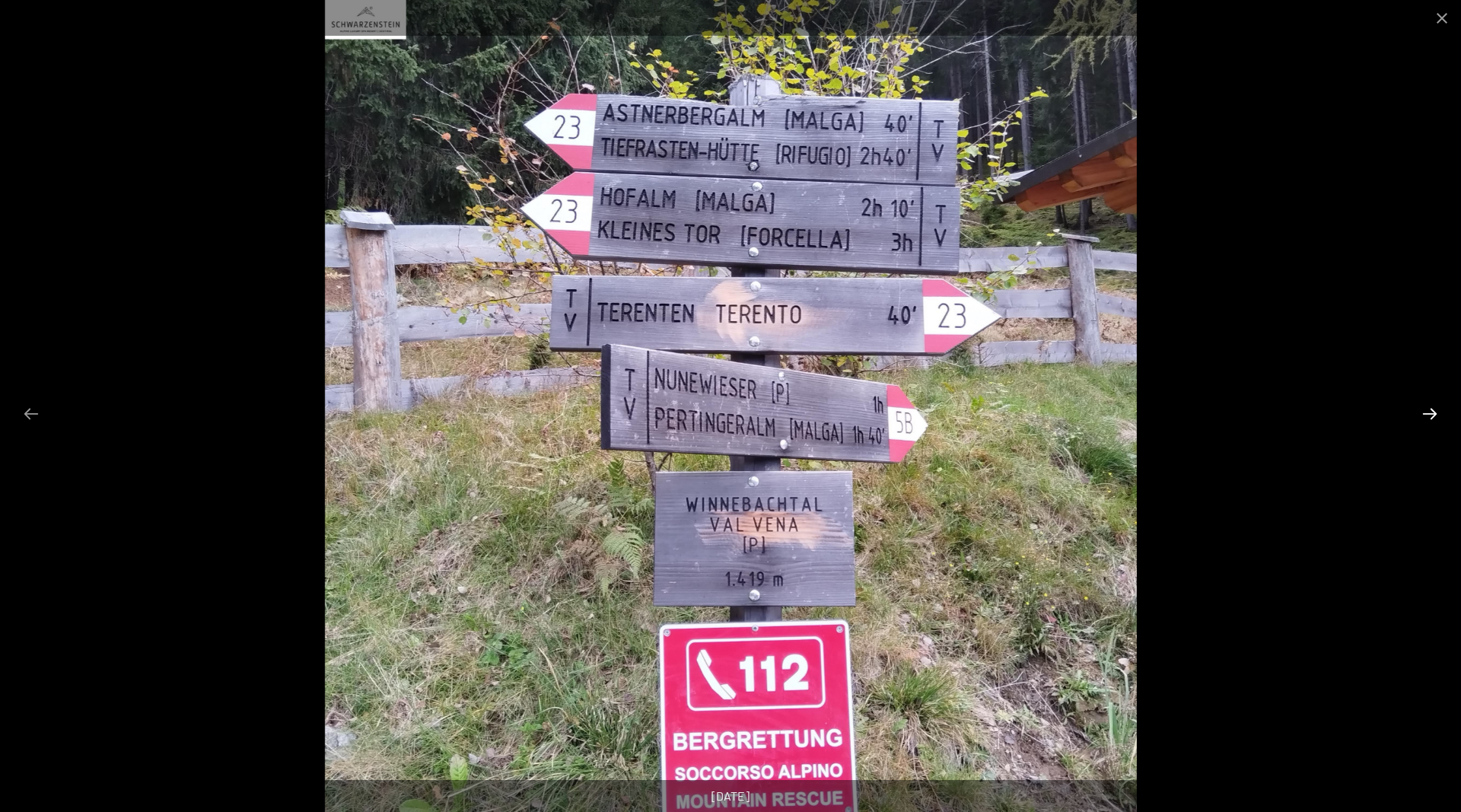
click at [1430, 412] on button "Next slide" at bounding box center [1430, 414] width 32 height 30
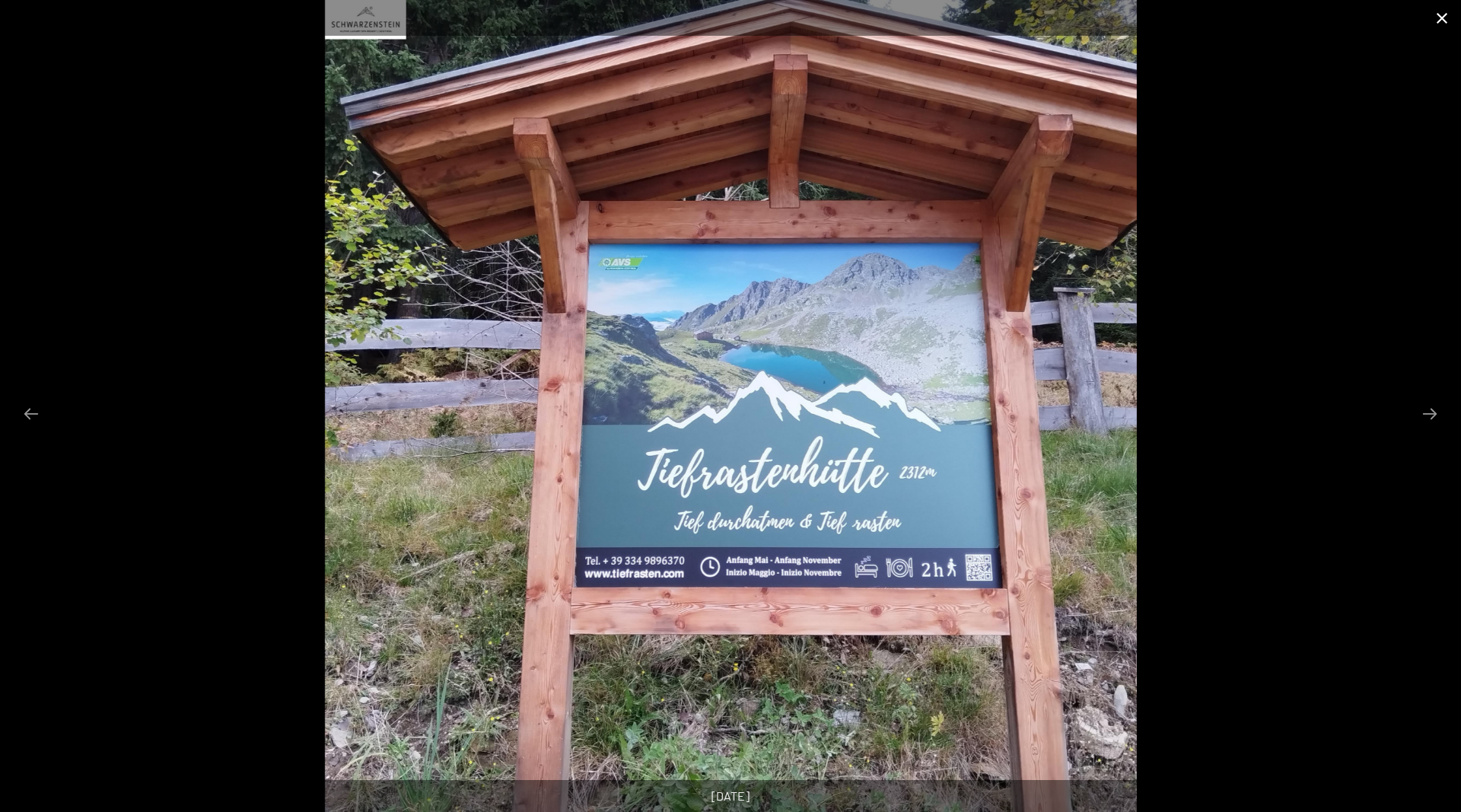
click at [1437, 17] on button "Close gallery" at bounding box center [1442, 18] width 38 height 36
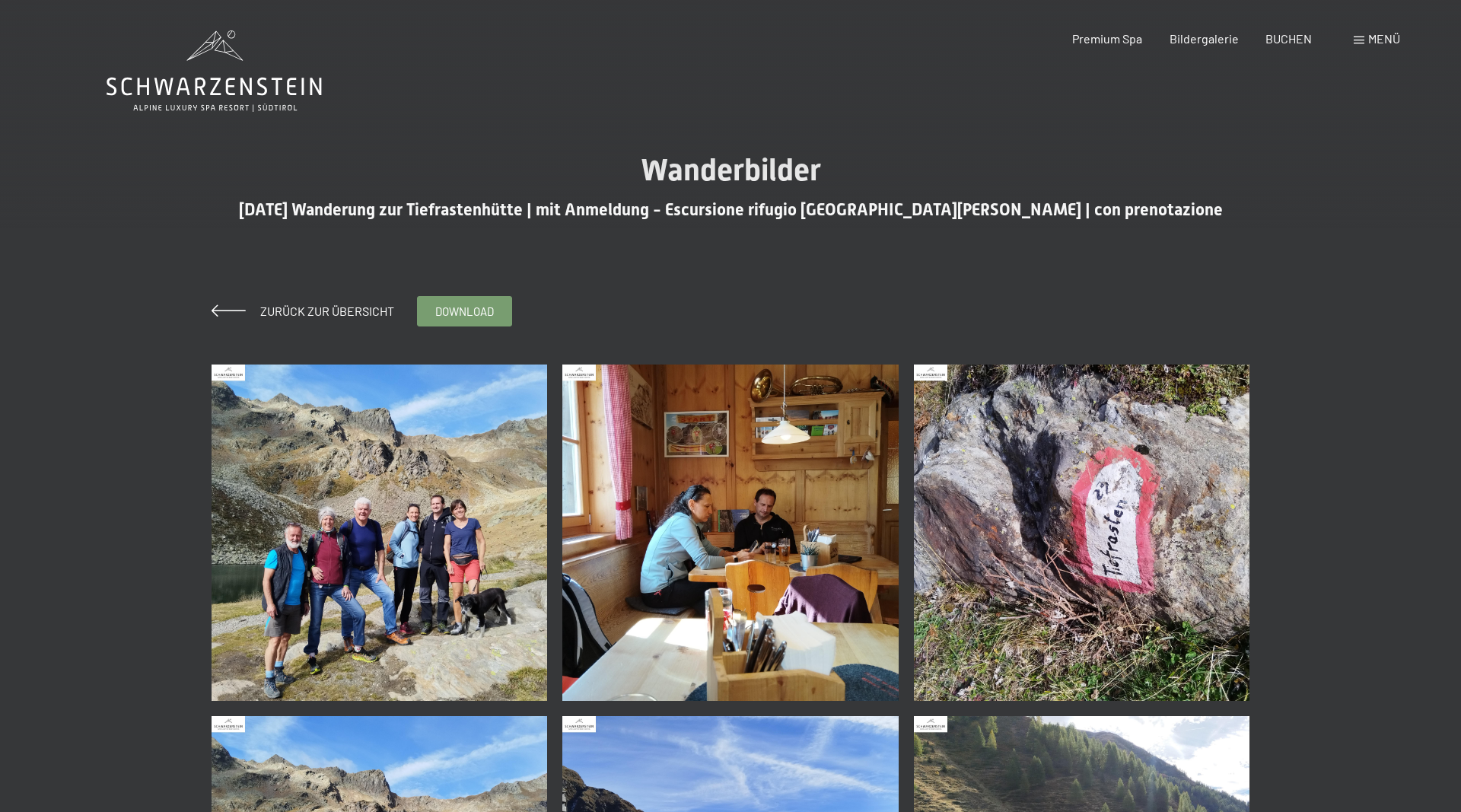
click at [1375, 41] on span "Menü" at bounding box center [1384, 39] width 32 height 15
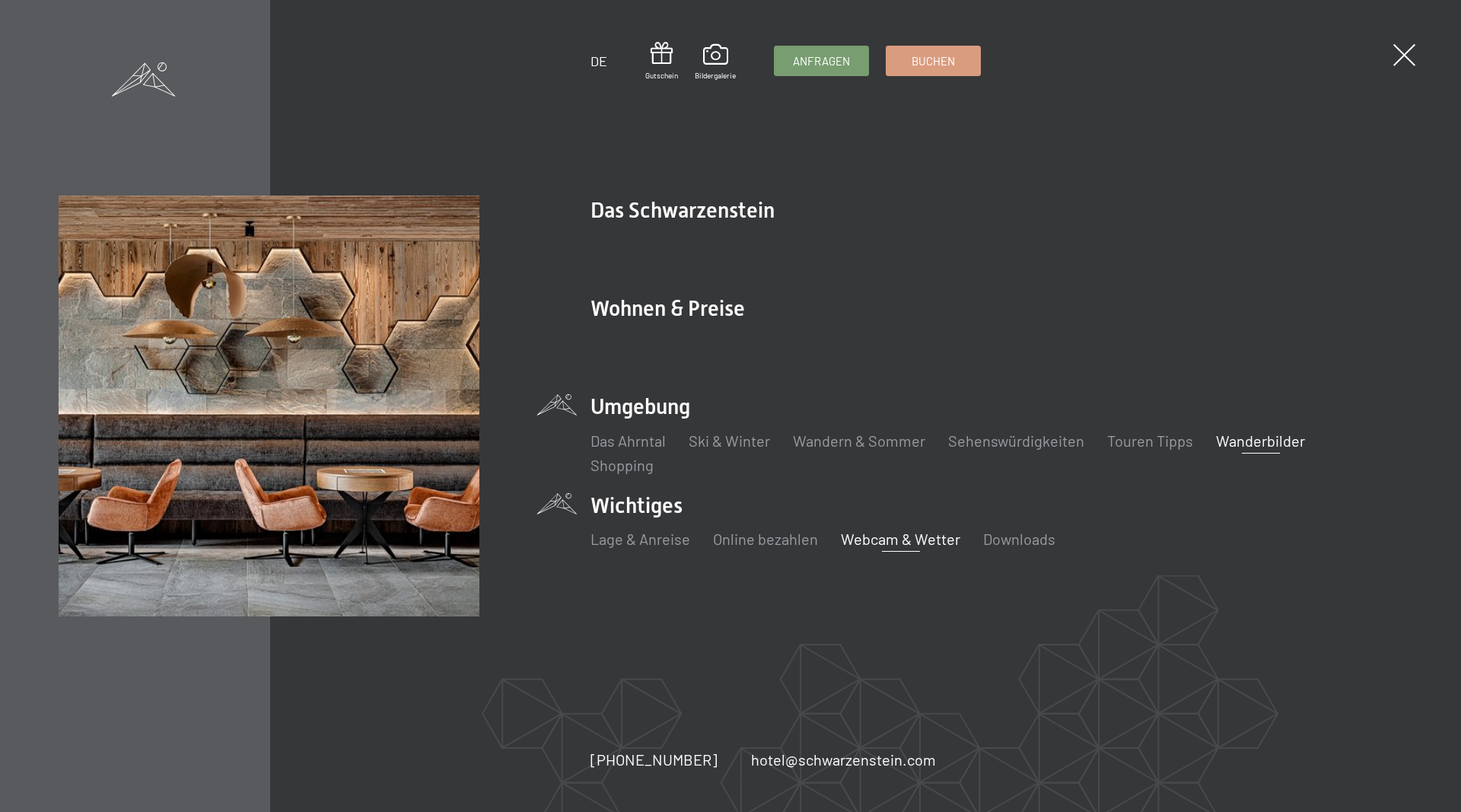
click at [902, 544] on link "Webcam & Wetter" at bounding box center [901, 539] width 120 height 19
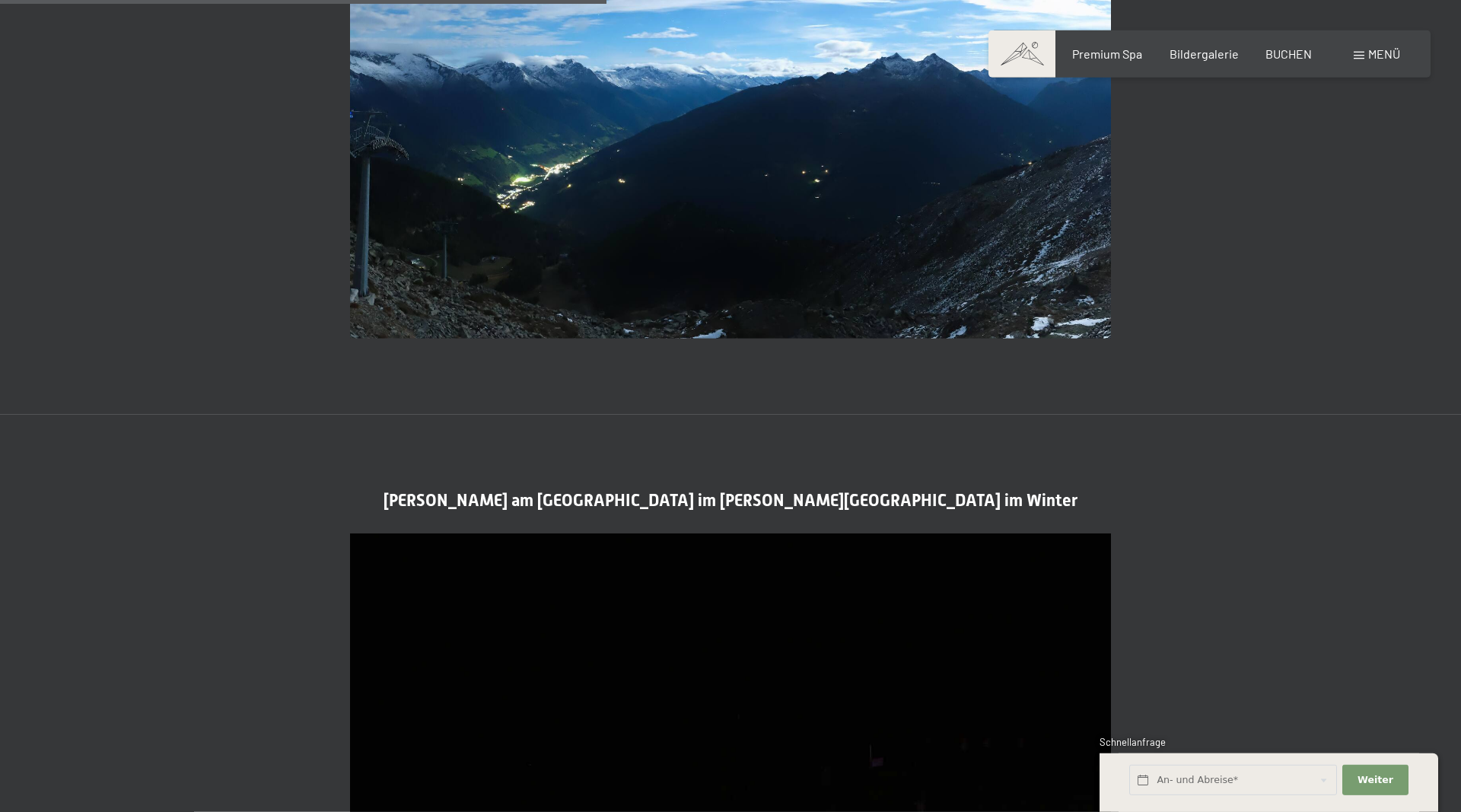
scroll to position [2173, 0]
click at [1374, 57] on span "Menü" at bounding box center [1384, 53] width 32 height 15
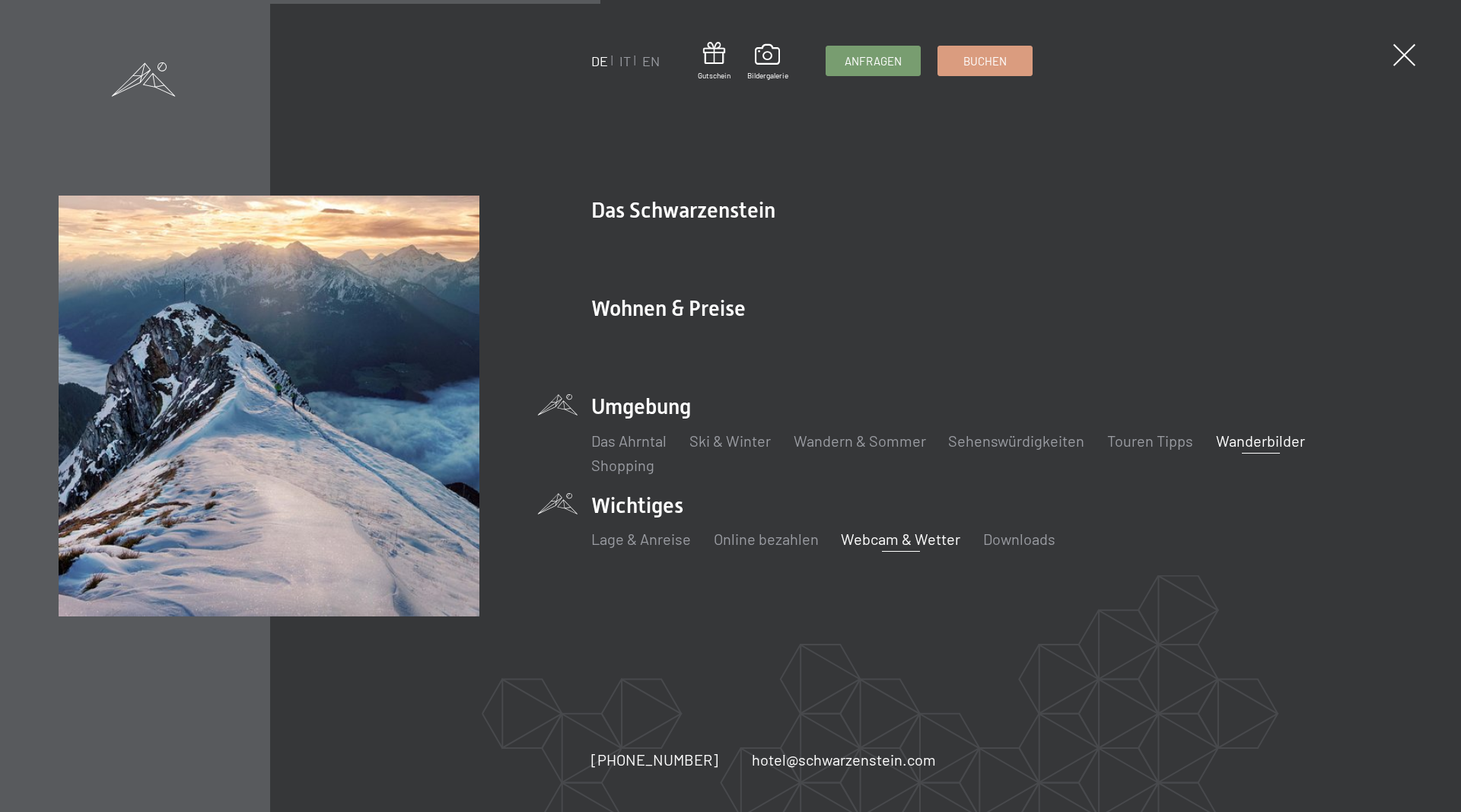
click at [1264, 443] on link "Wanderbilder" at bounding box center [1261, 440] width 89 height 19
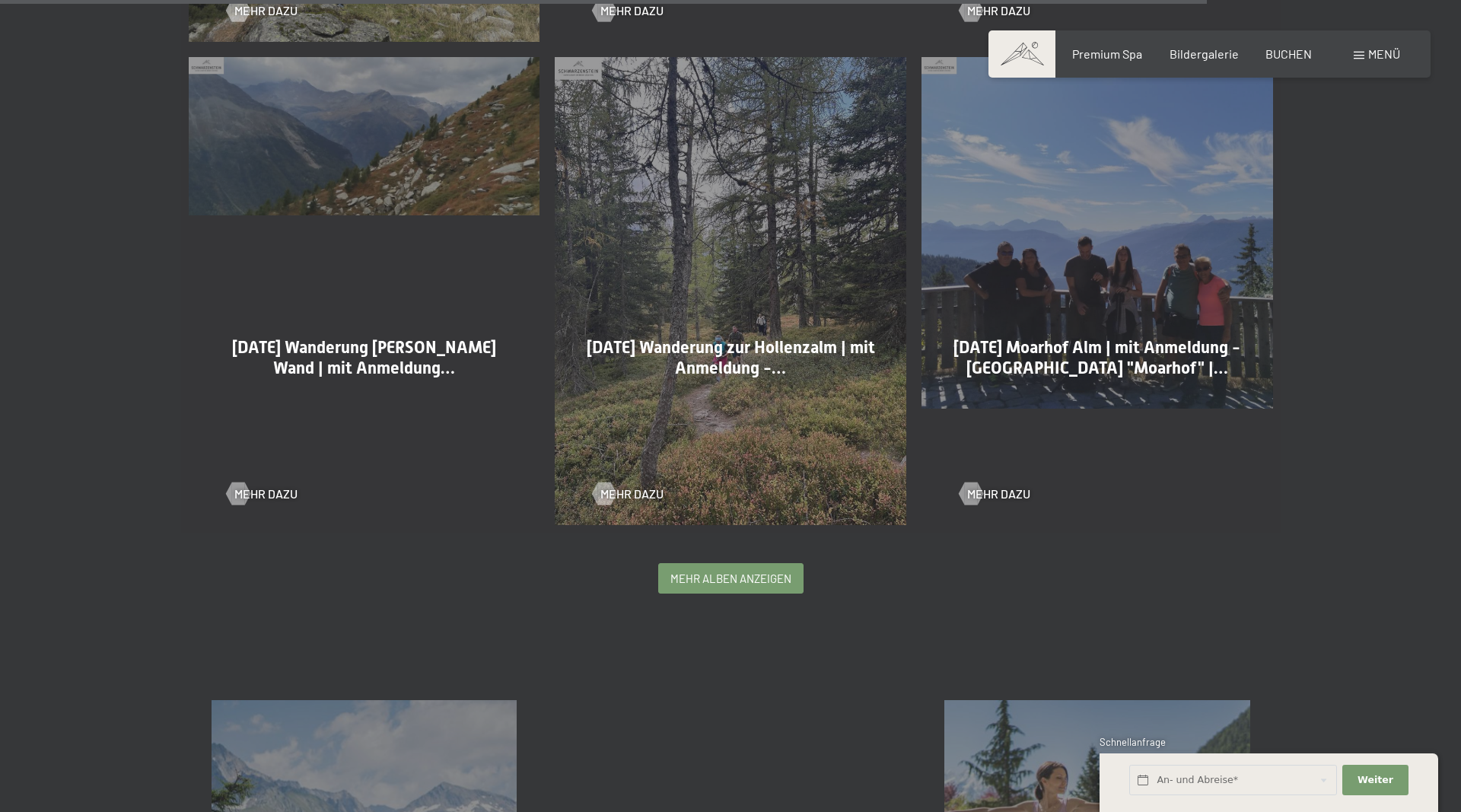
scroll to position [3881, 0]
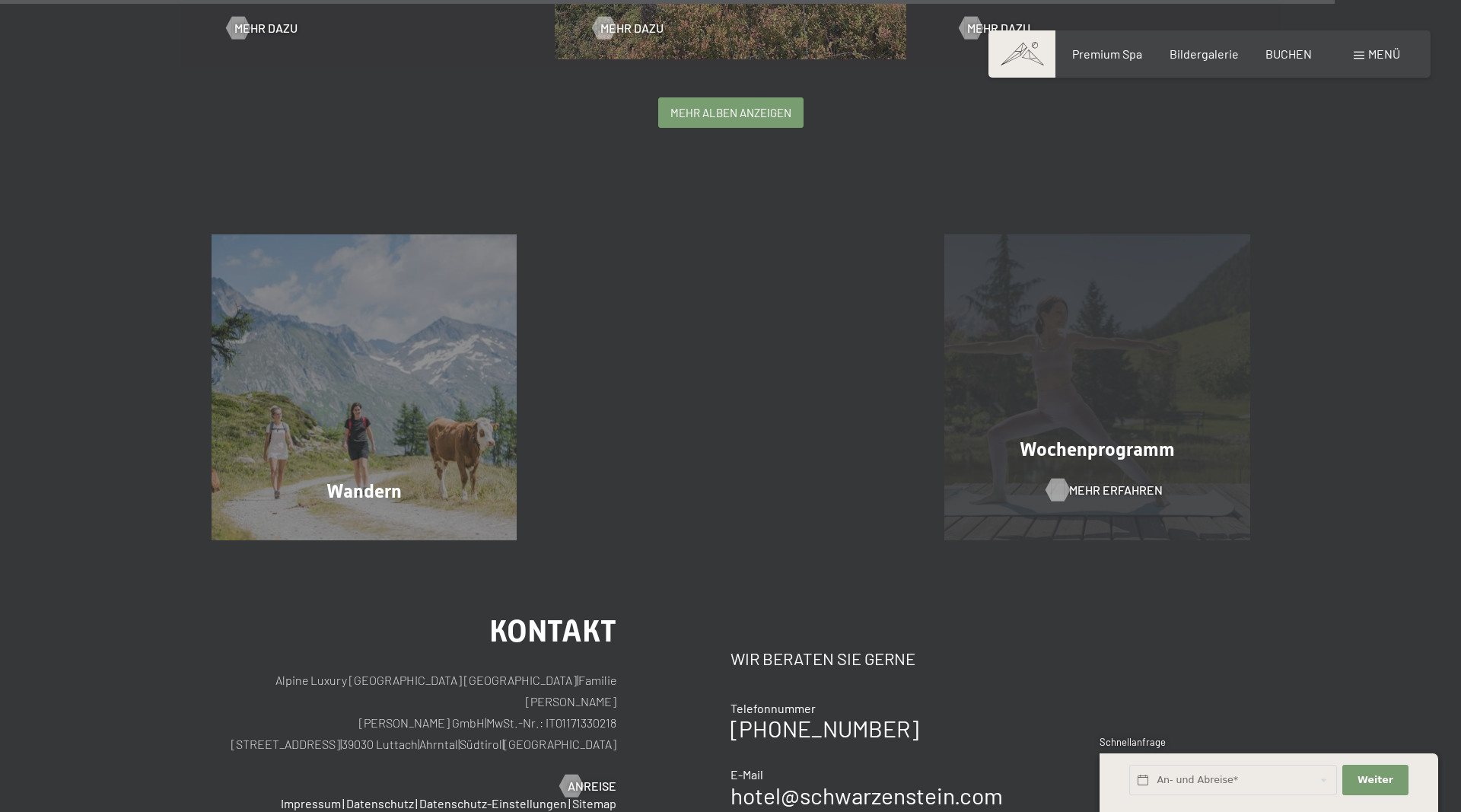
click at [1128, 484] on span "Mehr erfahren" at bounding box center [1116, 490] width 94 height 17
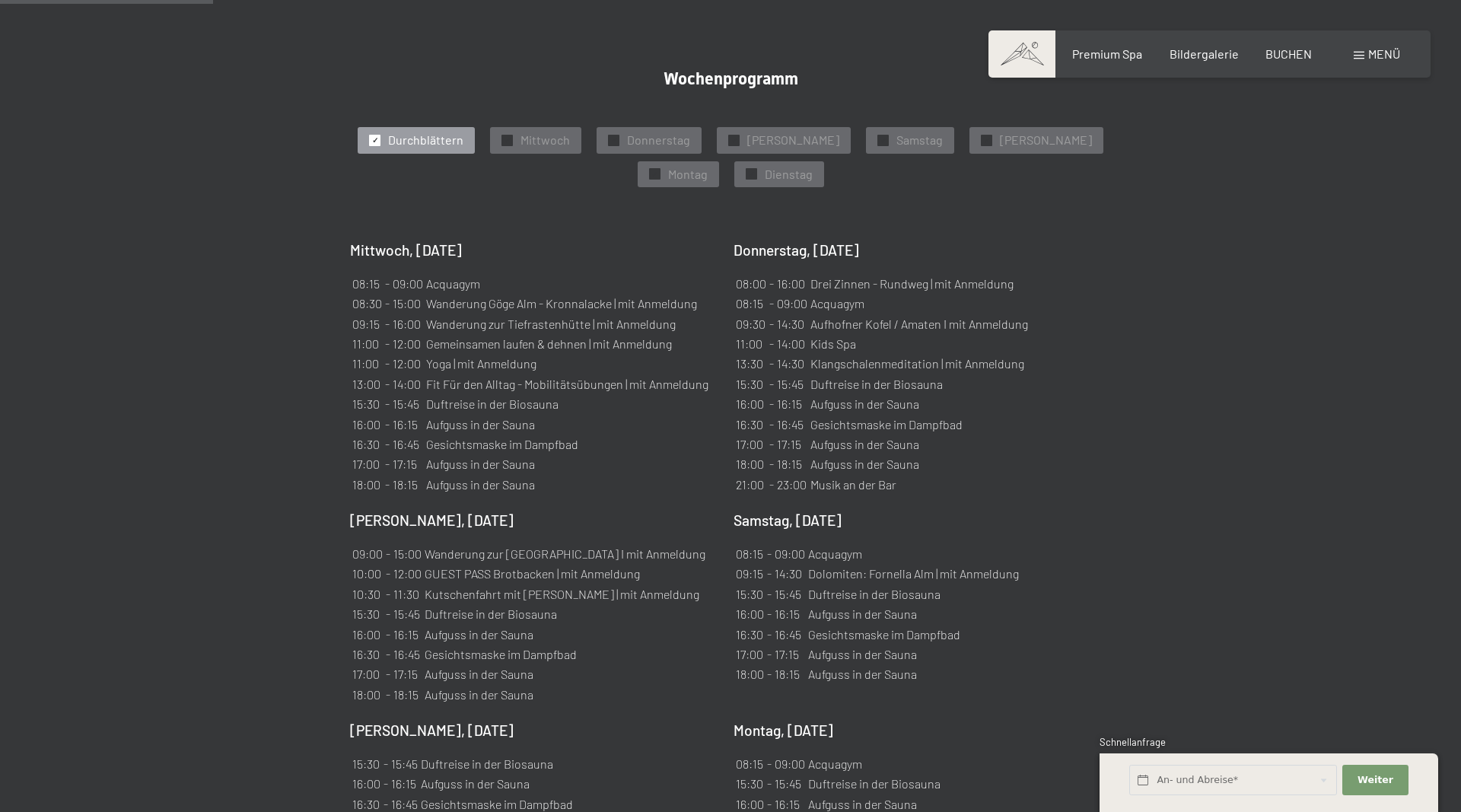
scroll to position [543, 0]
